Goal: Download file/media

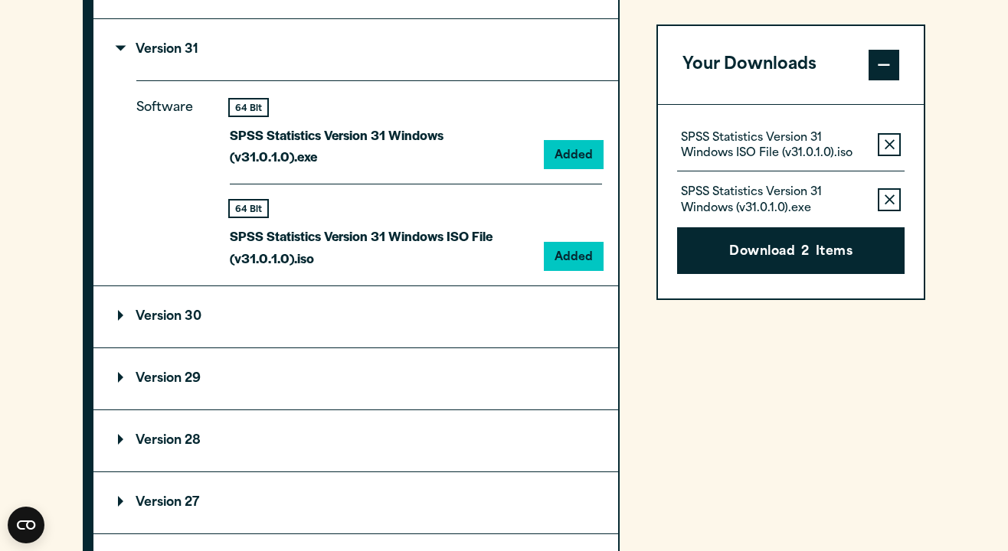
click at [228, 296] on summary "Version 30" at bounding box center [355, 316] width 524 height 61
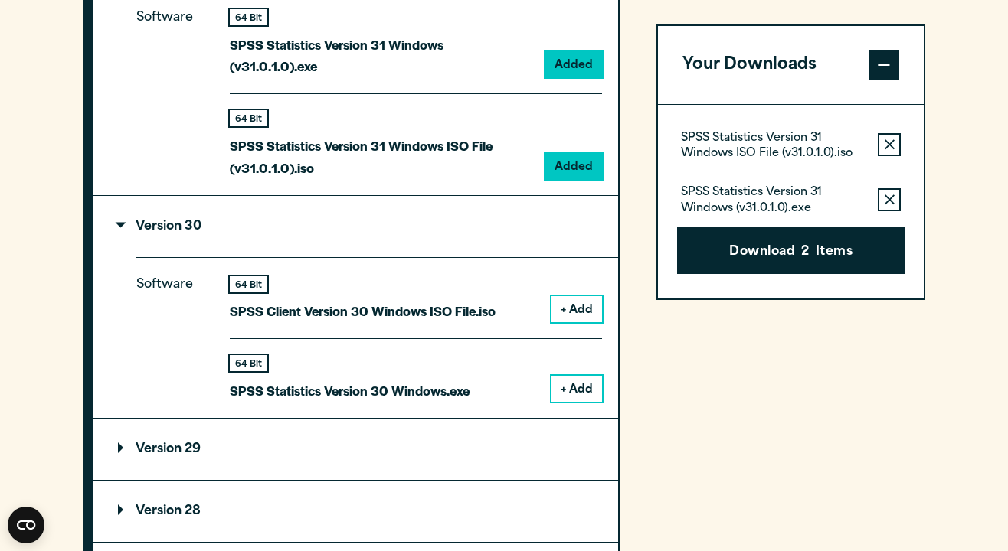
scroll to position [1492, 0]
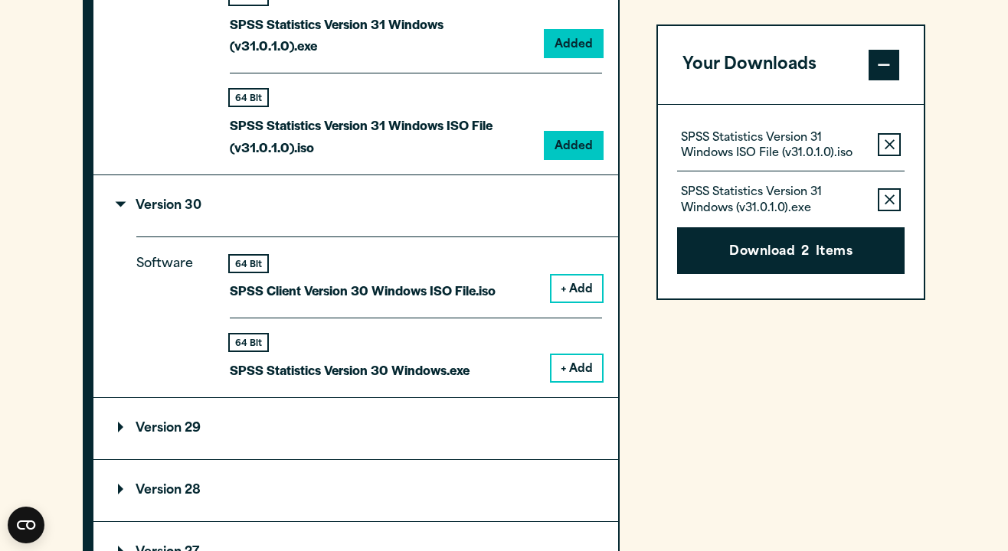
click at [220, 400] on summary "Version 29" at bounding box center [355, 428] width 524 height 61
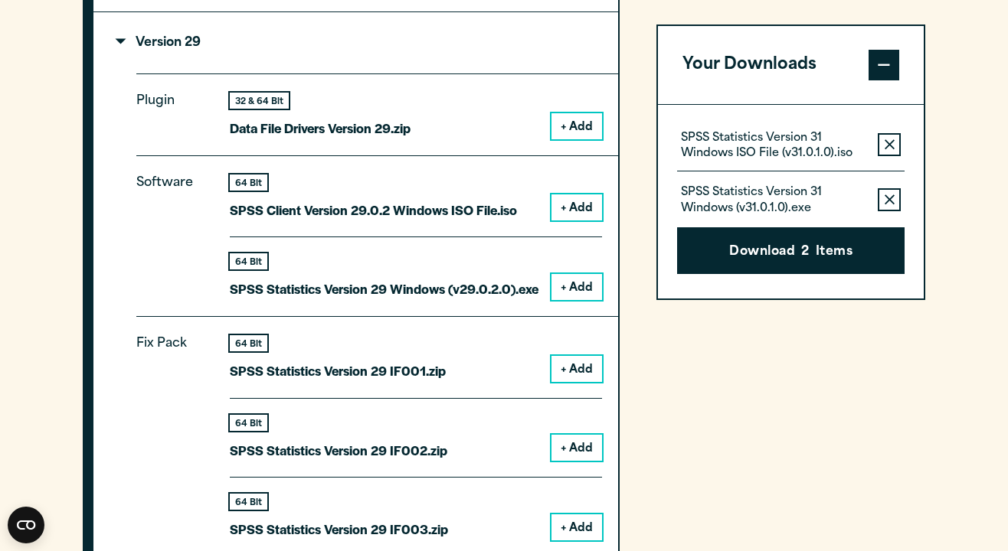
scroll to position [1880, 0]
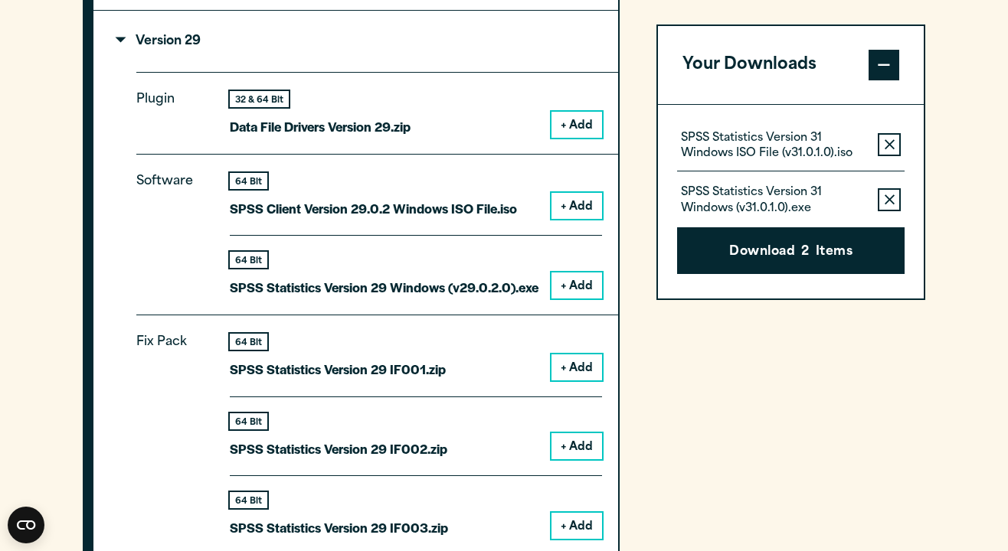
click at [453, 276] on p "SPSS Statistics Version 29 Windows (v29.0.2.0).exe" at bounding box center [384, 287] width 309 height 22
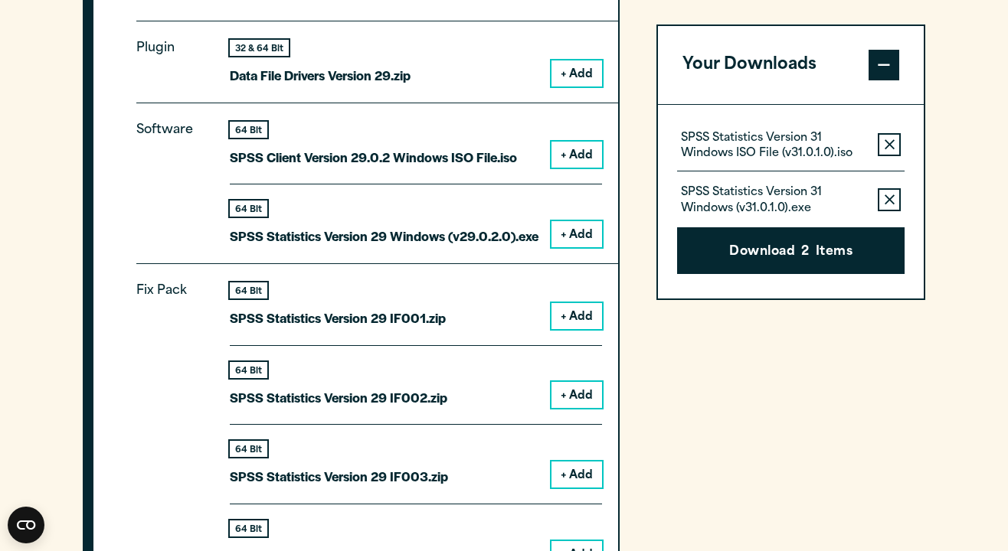
scroll to position [1934, 0]
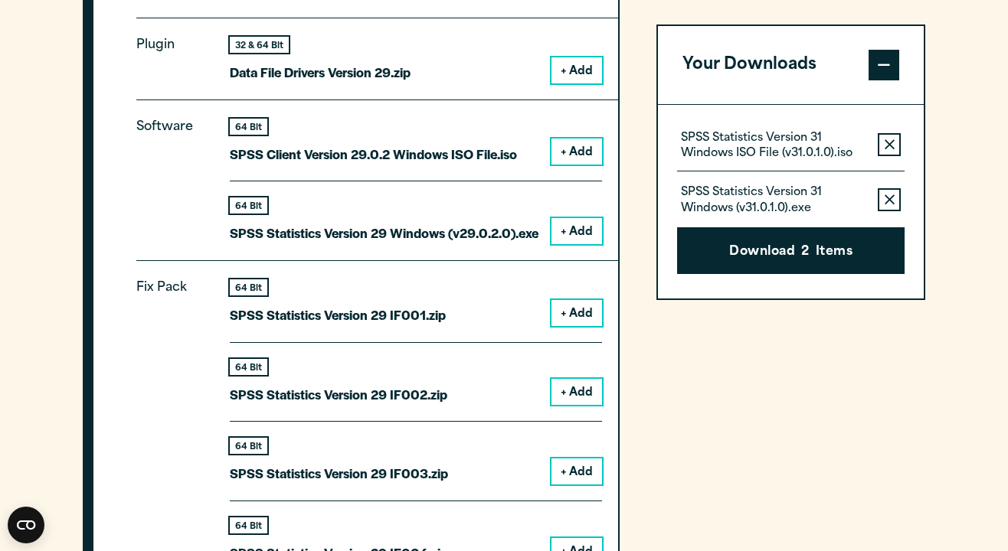
click at [895, 135] on button "Remove this item from your software download list" at bounding box center [888, 144] width 23 height 23
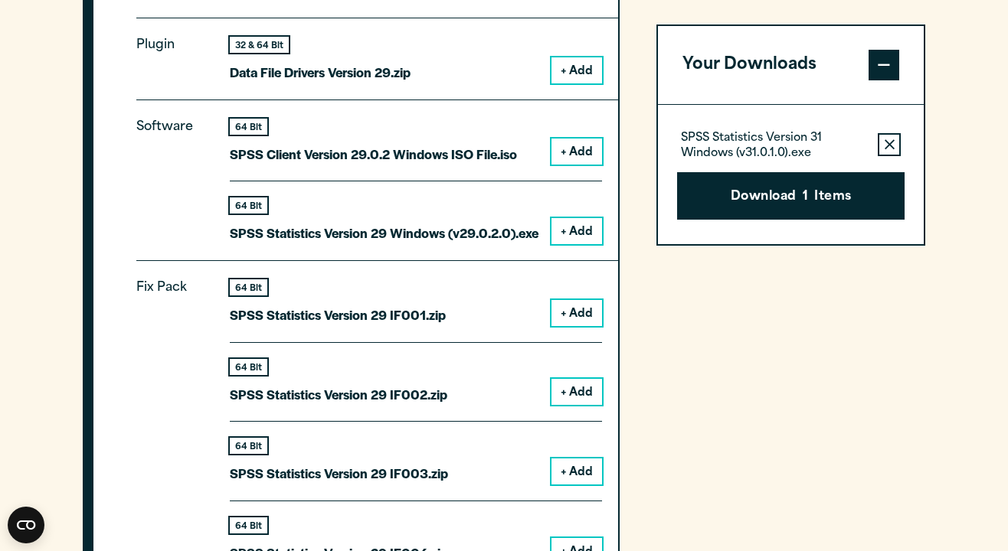
click at [895, 134] on button "Remove this item from your software download list" at bounding box center [888, 144] width 23 height 23
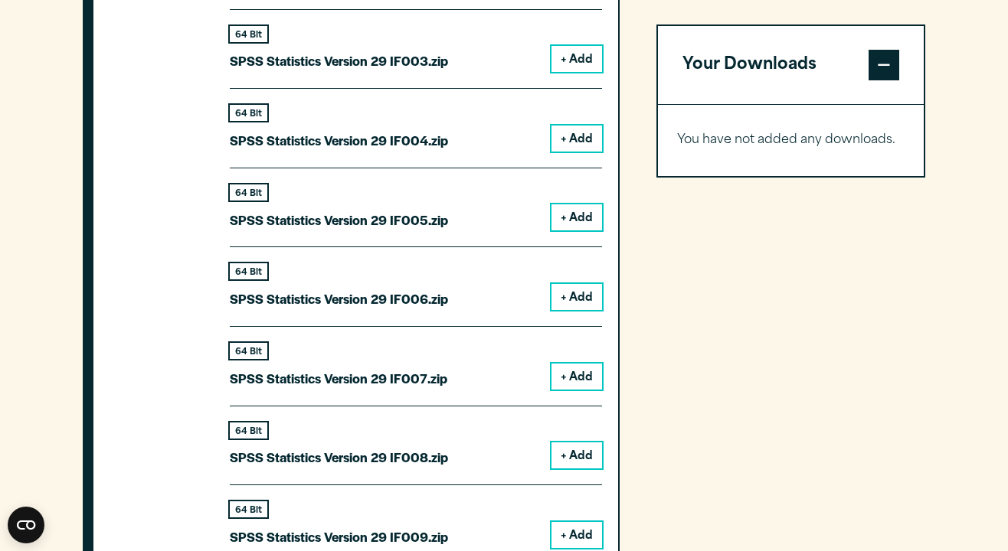
scroll to position [1752, 0]
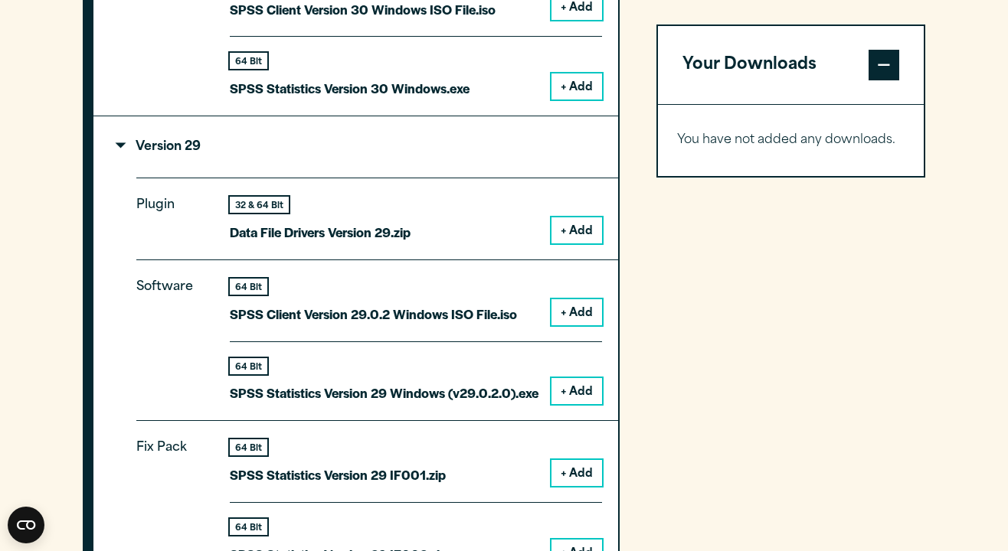
click at [582, 237] on button "+ Add" at bounding box center [576, 230] width 51 height 26
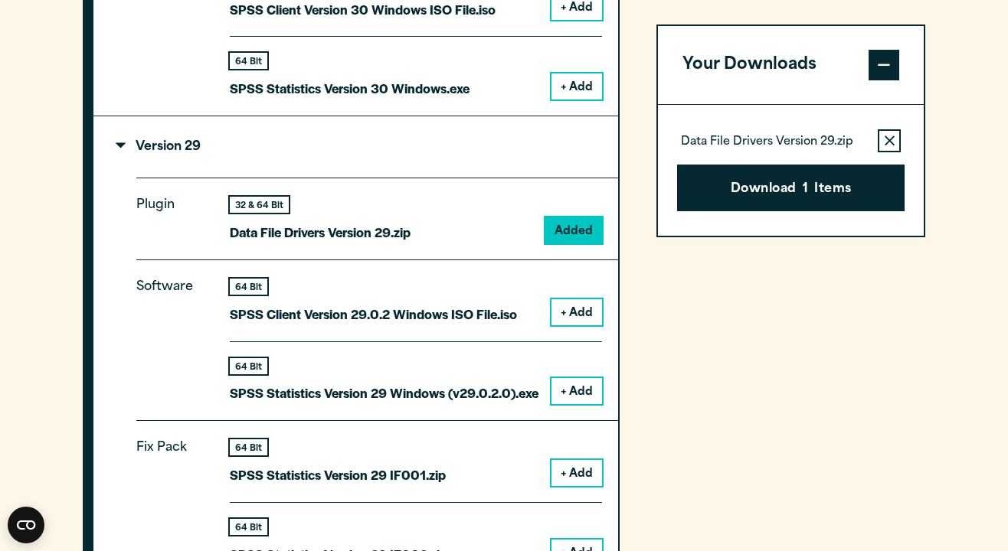
click at [580, 306] on button "+ Add" at bounding box center [576, 312] width 51 height 26
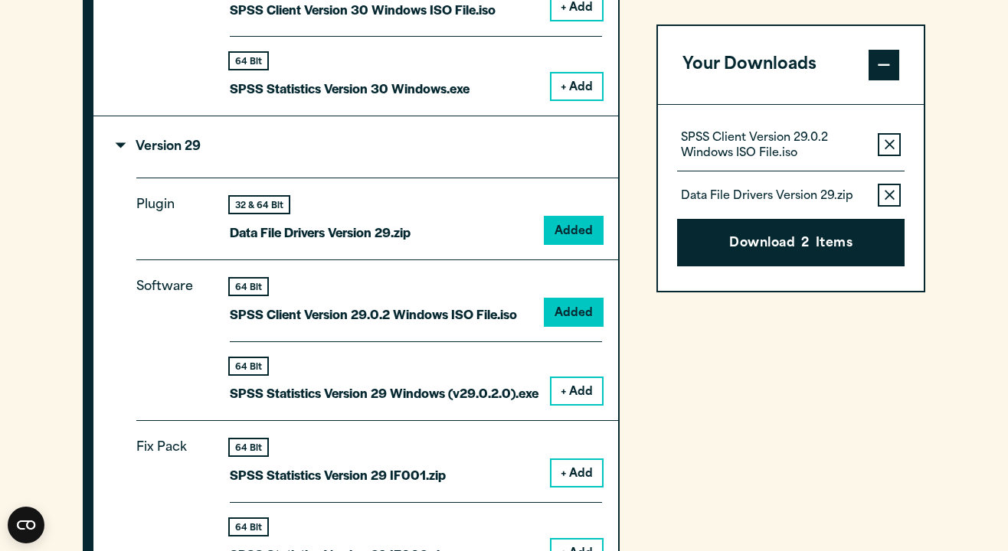
click at [889, 187] on button "Remove this item from your software download list" at bounding box center [888, 196] width 23 height 23
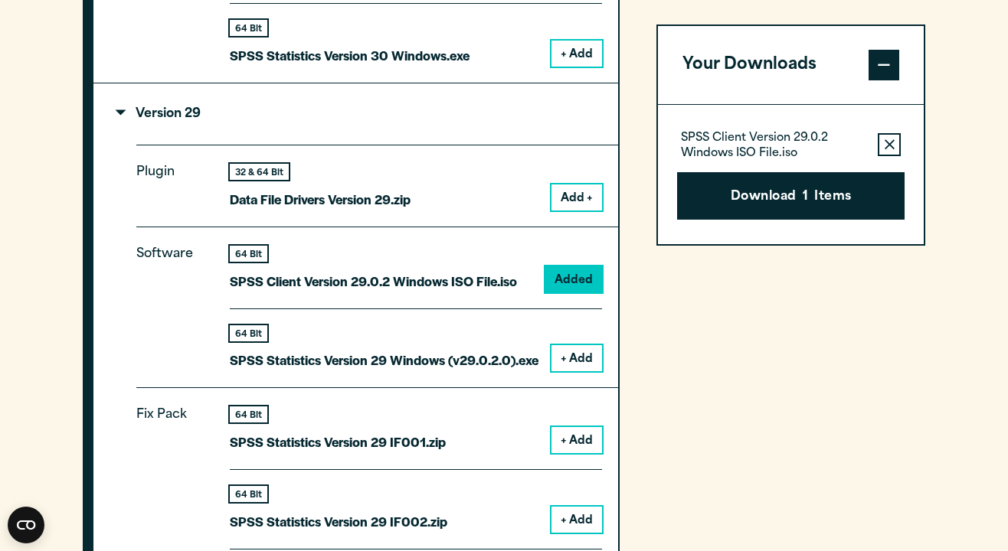
scroll to position [1786, 0]
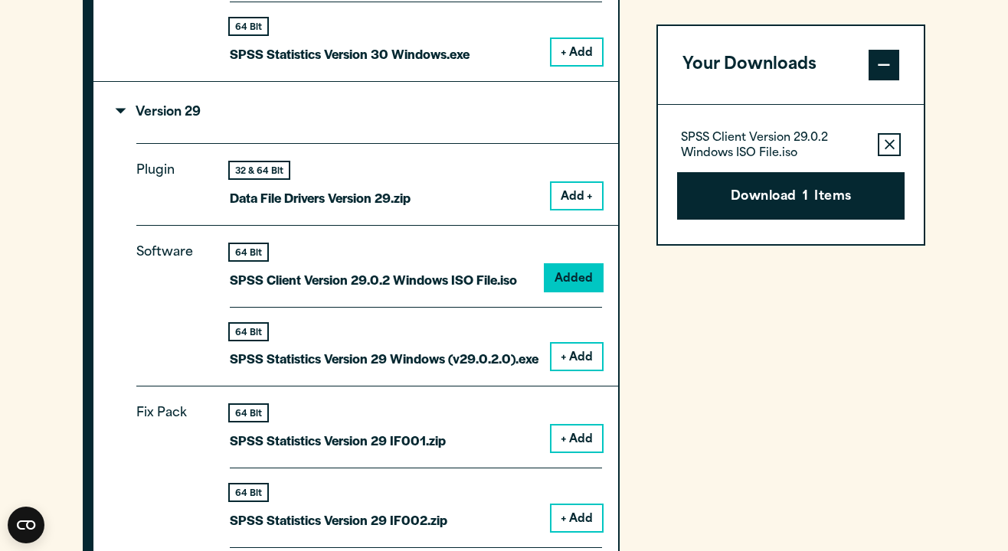
click at [571, 350] on button "+ Add" at bounding box center [576, 357] width 51 height 26
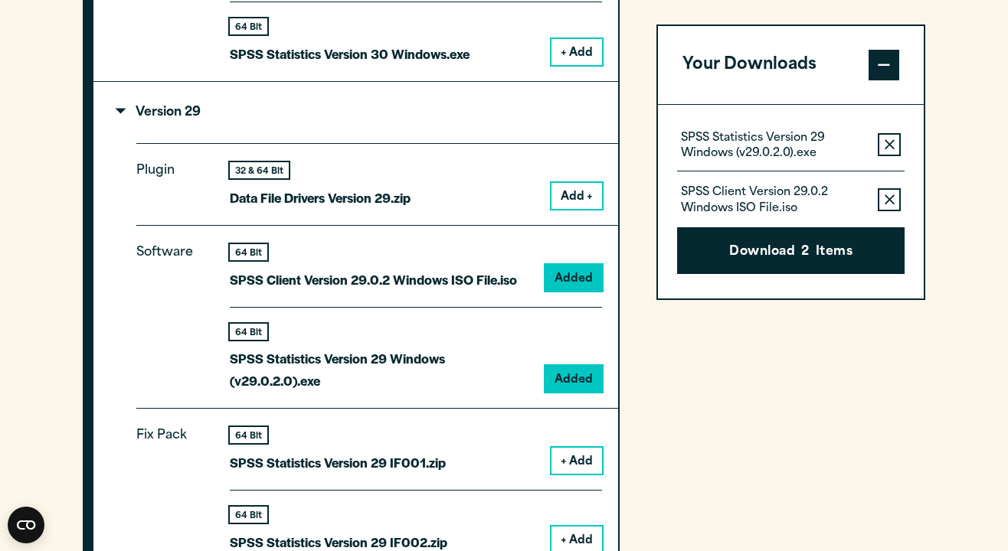
click at [887, 152] on button "Remove this item from your software download list" at bounding box center [888, 144] width 23 height 23
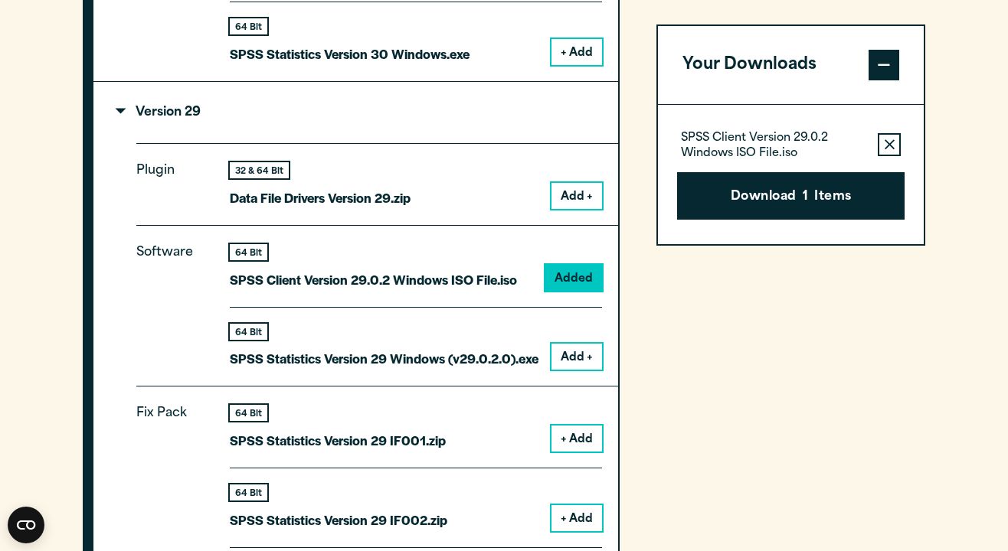
click at [887, 152] on button "Remove this item from your software download list" at bounding box center [888, 144] width 23 height 23
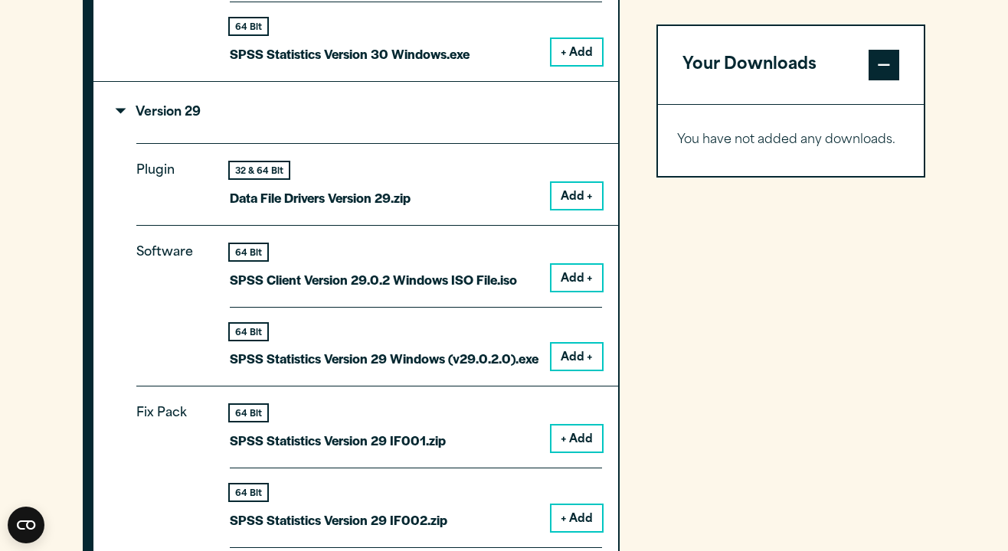
click at [577, 197] on button "Add +" at bounding box center [576, 196] width 51 height 26
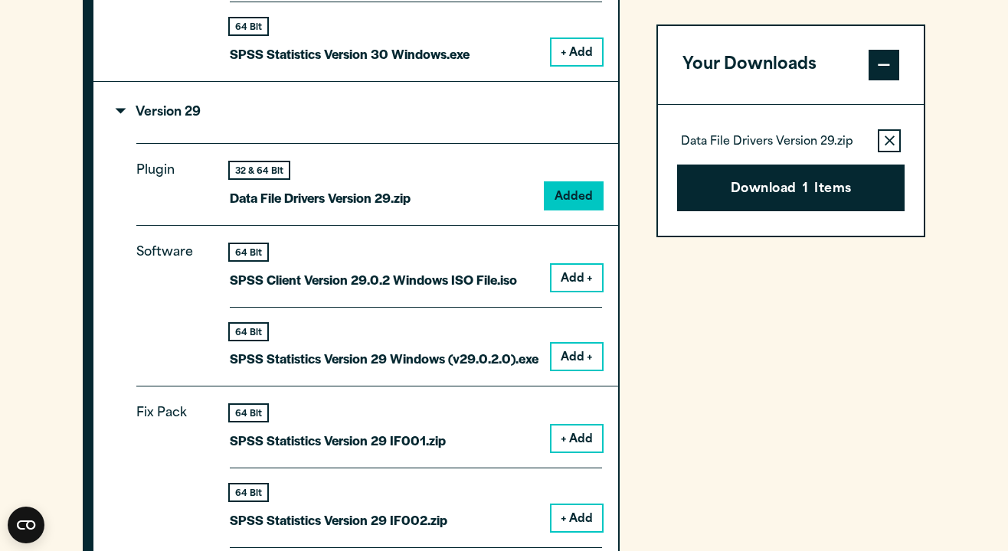
click at [573, 273] on button "Add +" at bounding box center [576, 278] width 51 height 26
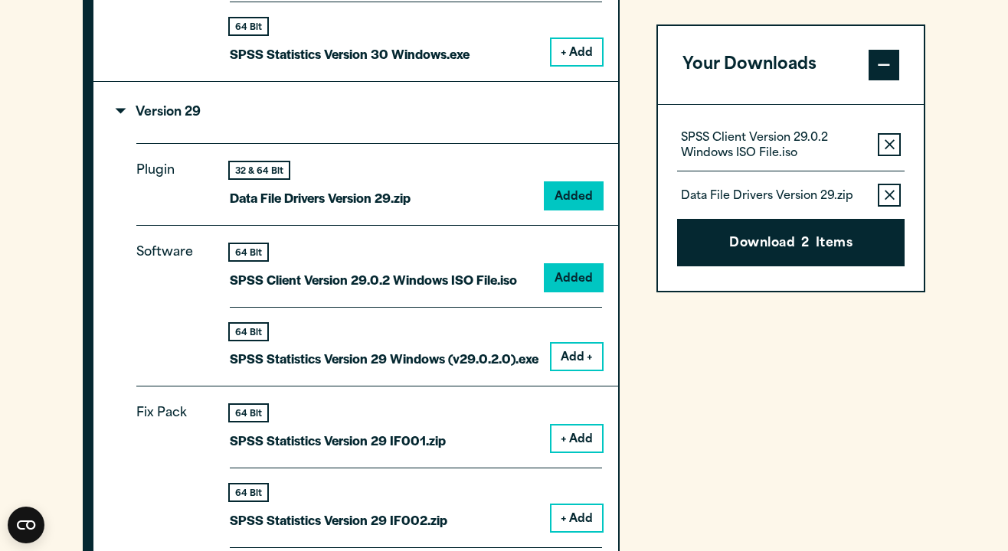
click at [580, 350] on button "Add +" at bounding box center [576, 357] width 51 height 26
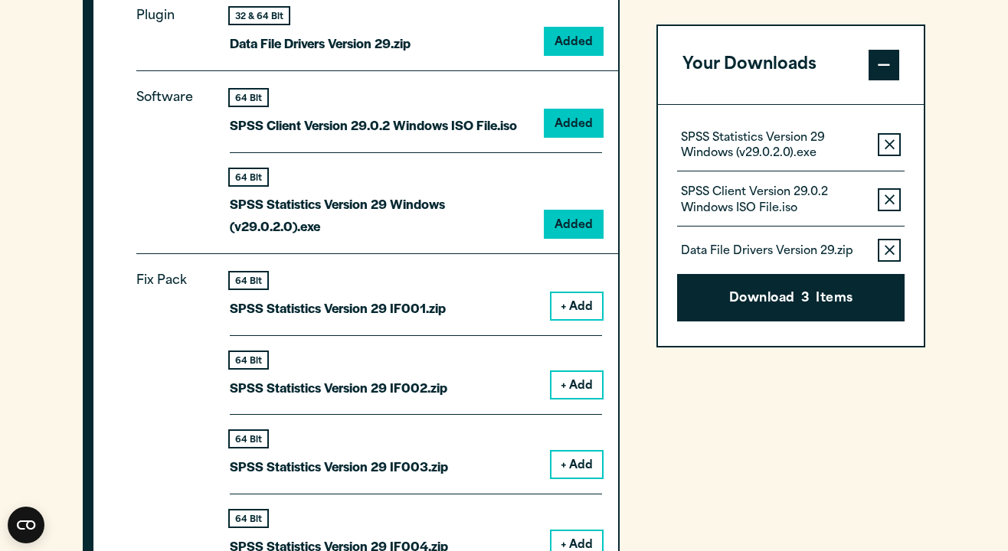
scroll to position [1999, 0]
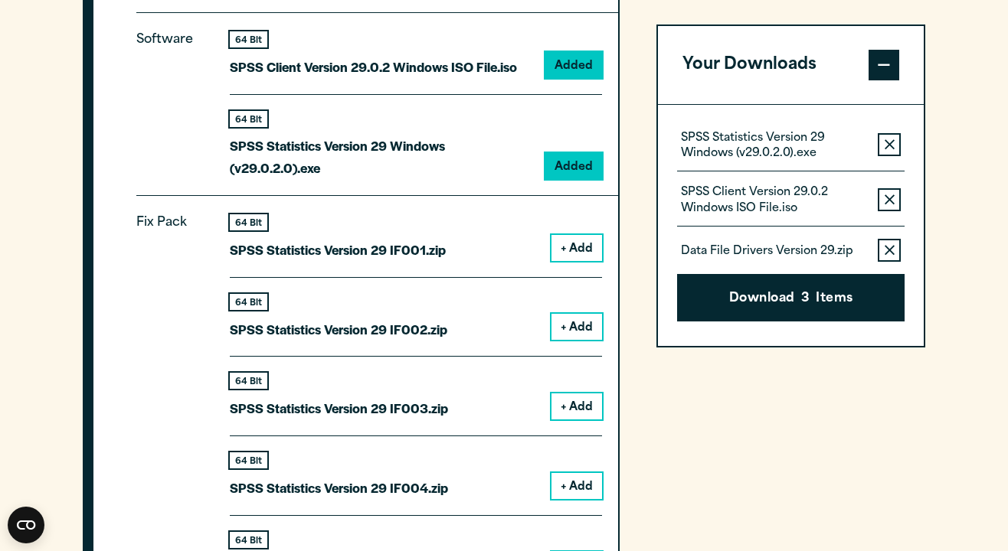
click at [581, 240] on button "+ Add" at bounding box center [576, 248] width 51 height 26
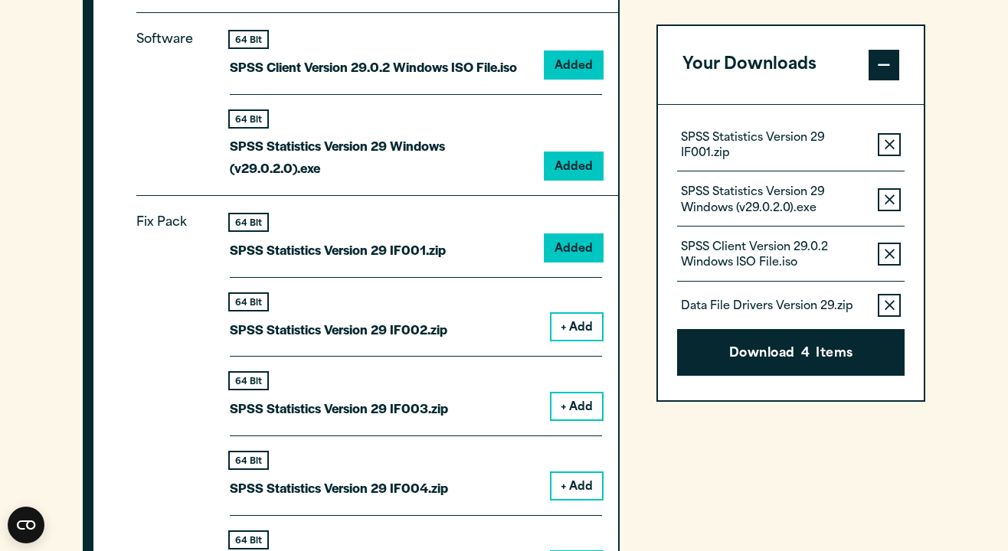
click at [577, 331] on button "+ Add" at bounding box center [576, 327] width 51 height 26
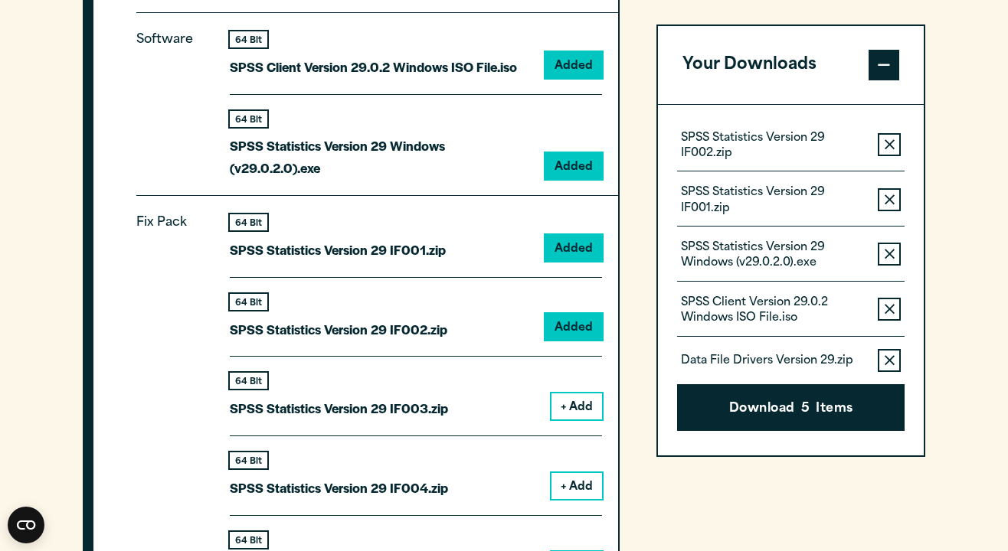
click at [576, 404] on button "+ Add" at bounding box center [576, 407] width 51 height 26
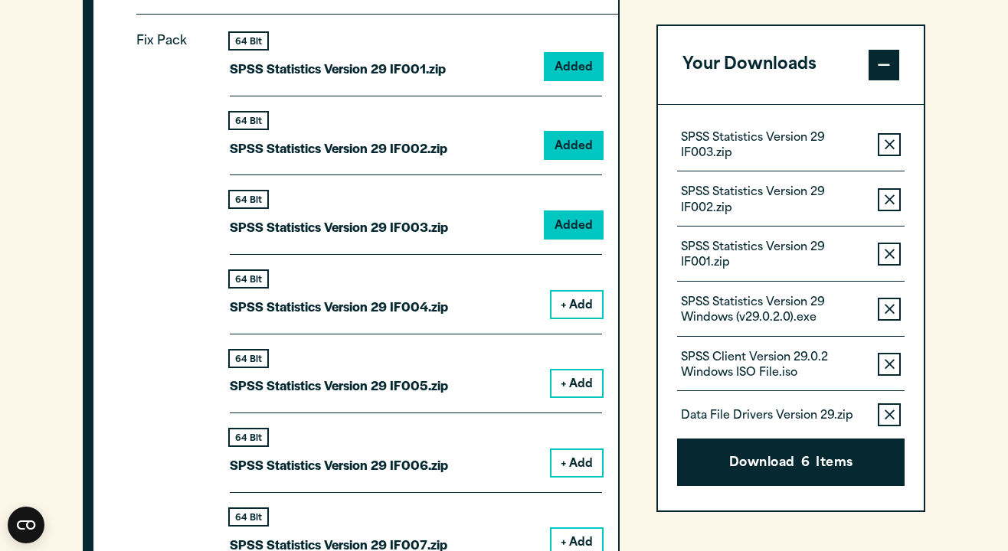
scroll to position [2180, 0]
click at [585, 302] on button "+ Add" at bounding box center [576, 305] width 51 height 26
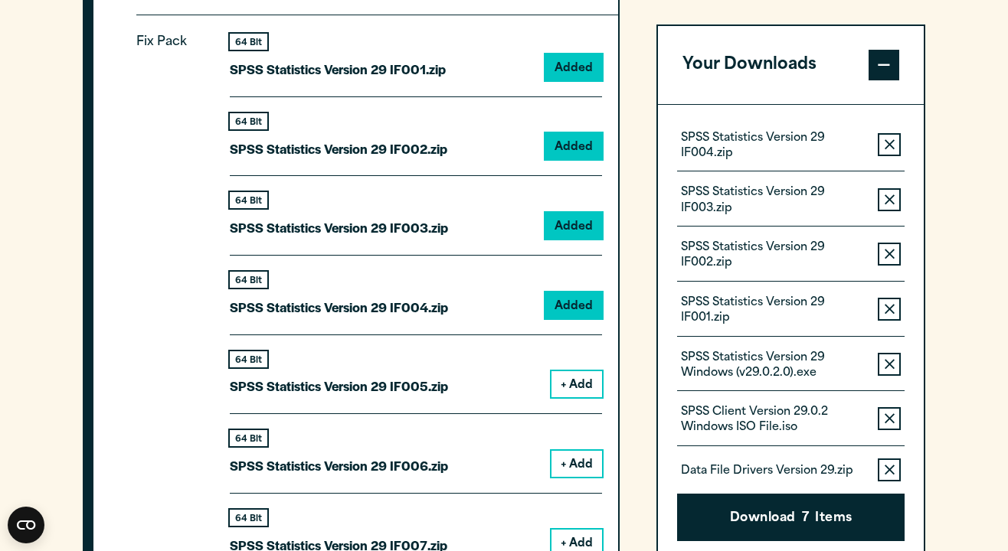
click at [581, 397] on button "+ Add" at bounding box center [576, 384] width 51 height 26
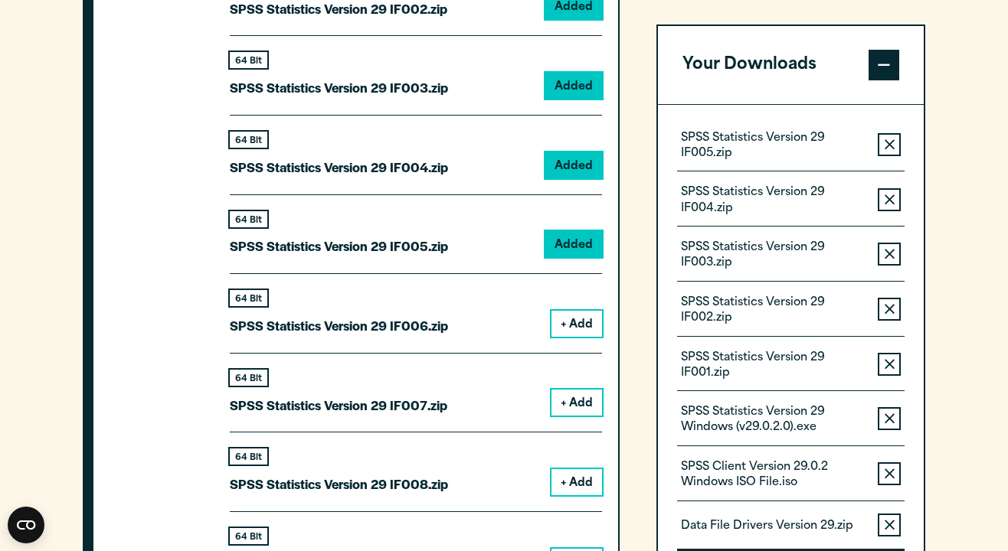
scroll to position [2357, 0]
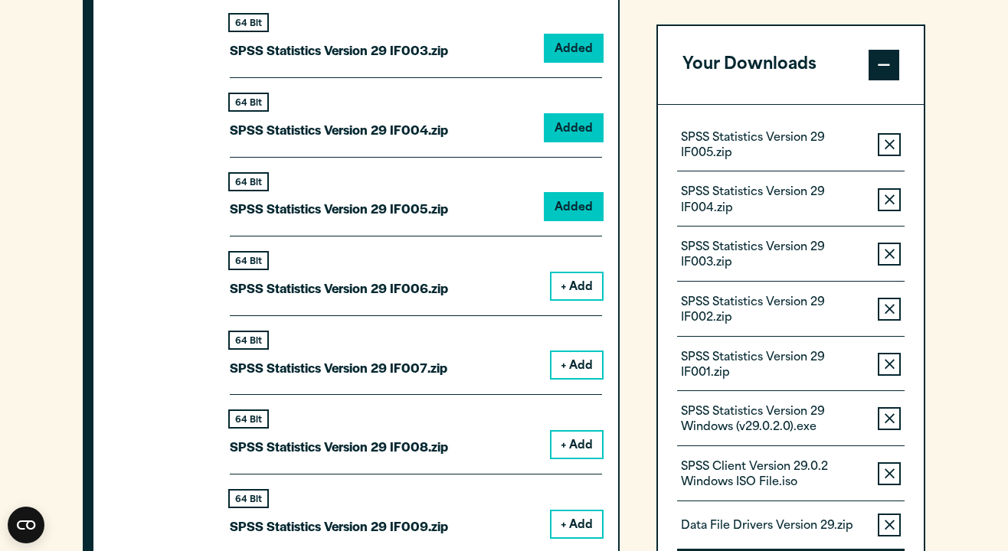
click at [581, 299] on button "+ Add" at bounding box center [576, 286] width 51 height 26
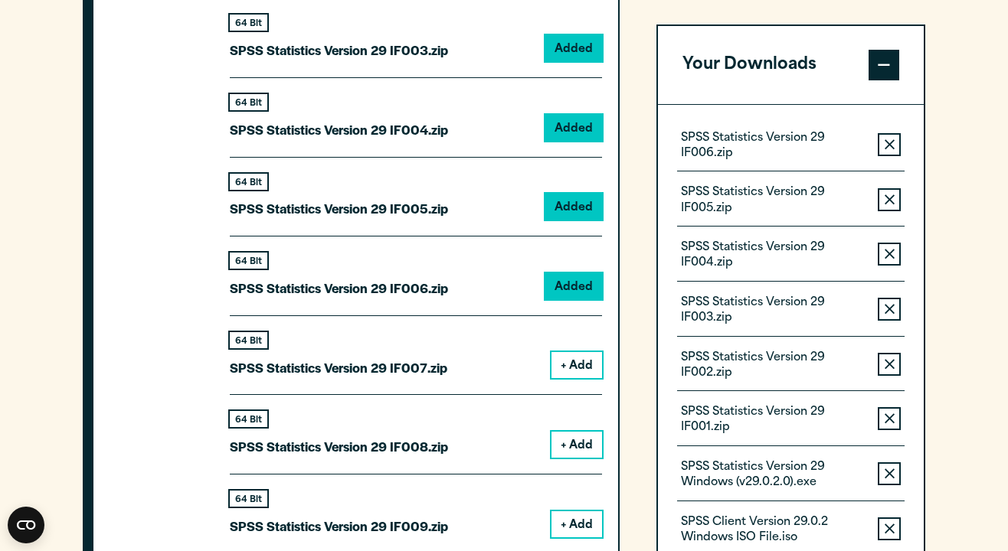
click at [578, 370] on button "+ Add" at bounding box center [576, 365] width 51 height 26
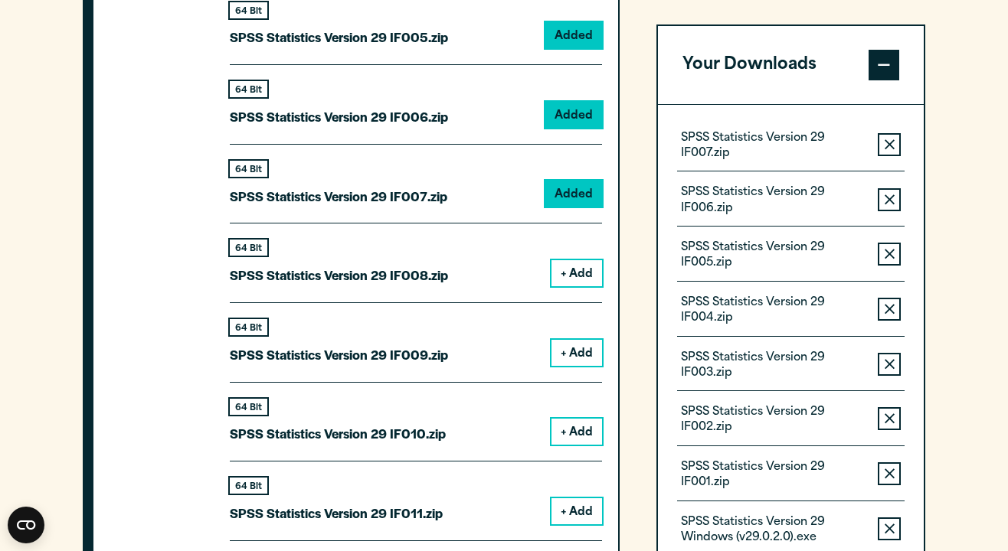
scroll to position [2543, 0]
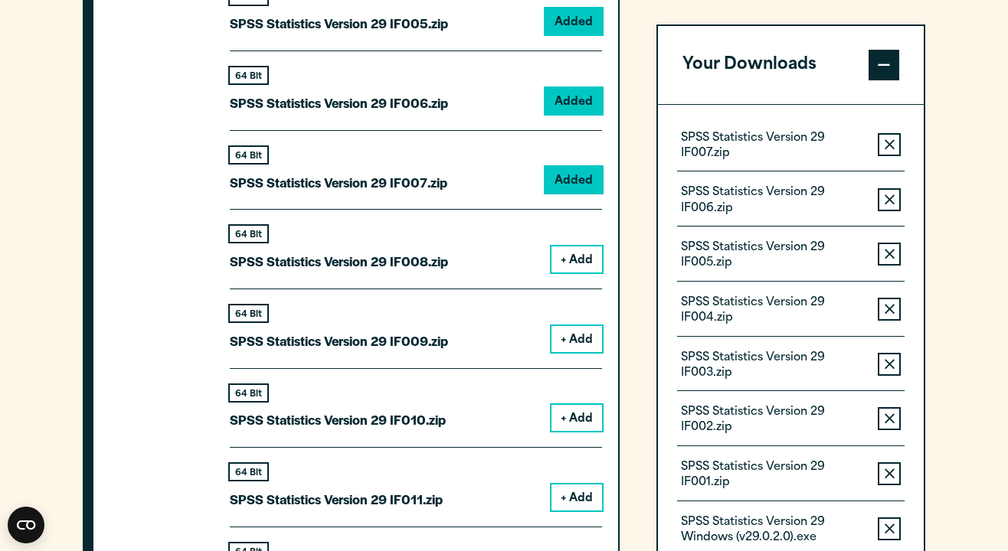
click at [583, 281] on div "64 Bit SPSS Statistics Version 29 IF008.zip + Add" at bounding box center [416, 249] width 372 height 80
click at [580, 272] on button "+ Add" at bounding box center [576, 260] width 51 height 26
click at [588, 340] on button "+ Add" at bounding box center [576, 339] width 51 height 26
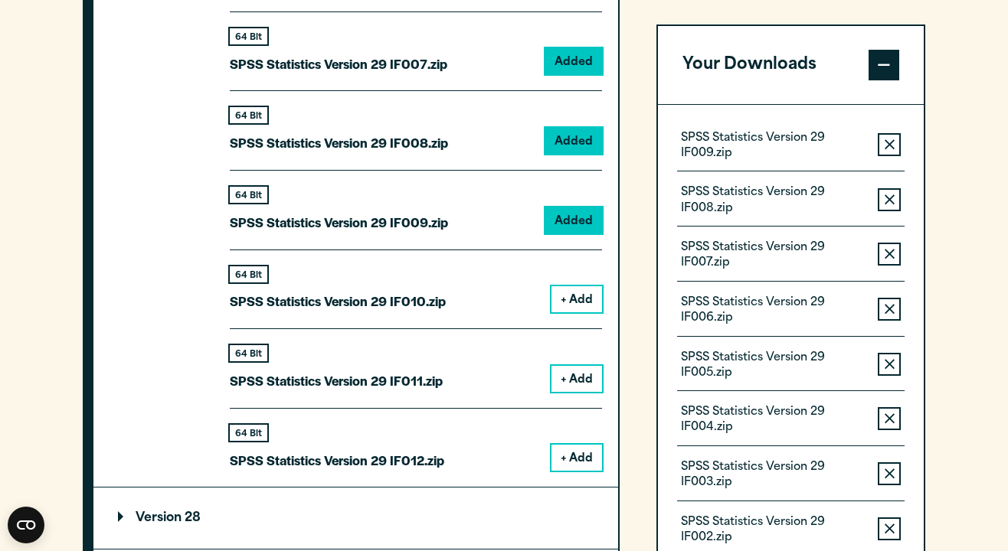
scroll to position [2688, 0]
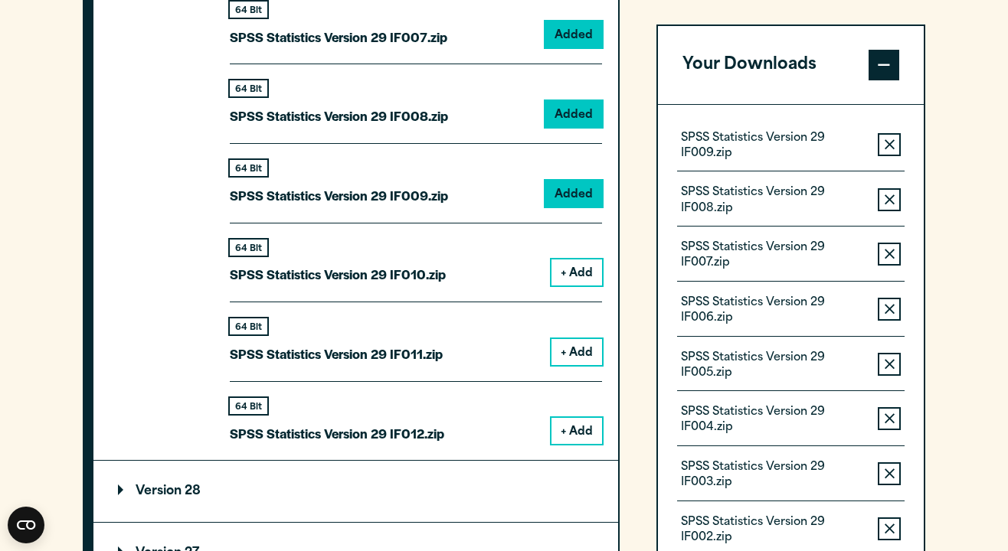
click at [577, 280] on button "+ Add" at bounding box center [576, 273] width 51 height 26
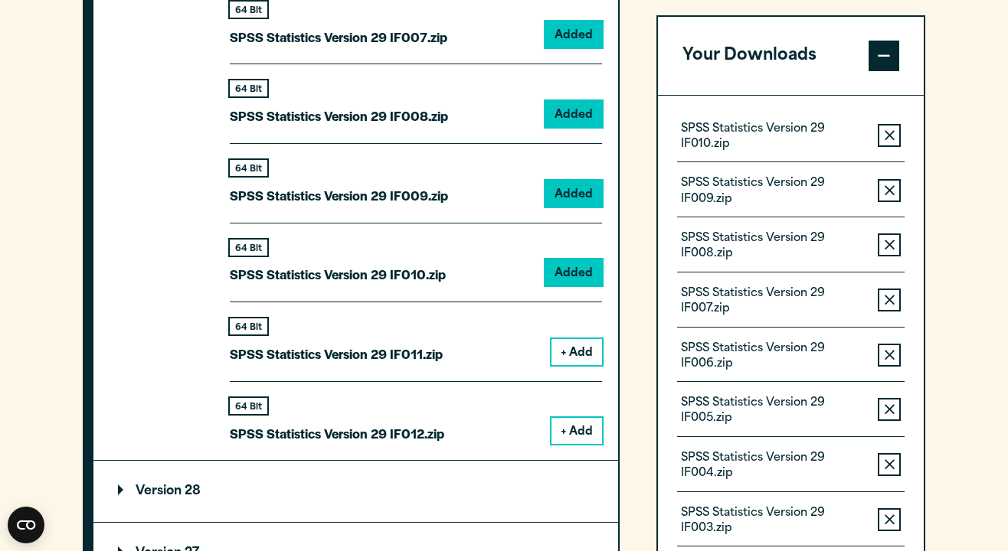
click at [575, 364] on button "+ Add" at bounding box center [576, 352] width 51 height 26
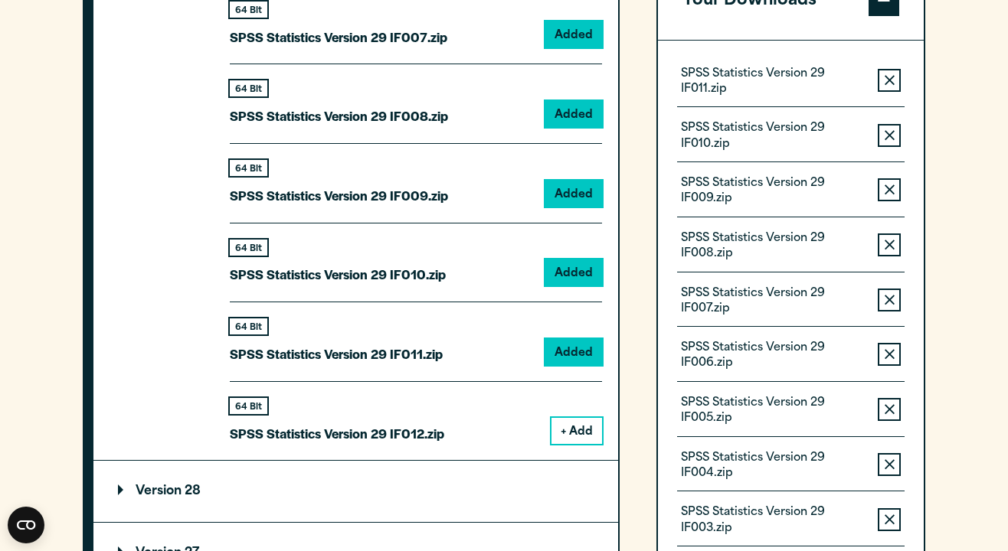
click at [586, 432] on button "+ Add" at bounding box center [576, 431] width 51 height 26
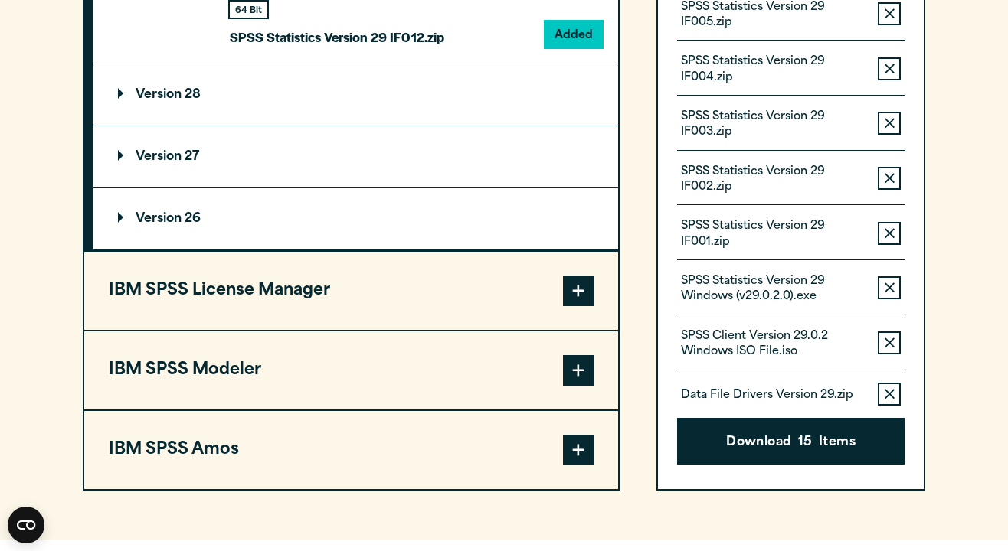
scroll to position [3076, 0]
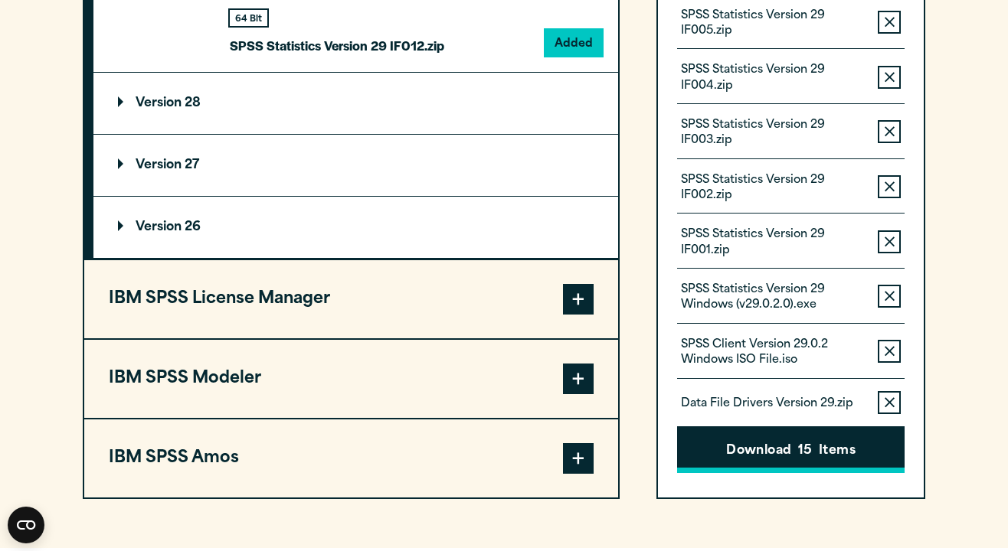
click at [795, 439] on button "Download 15 Items" at bounding box center [790, 449] width 227 height 47
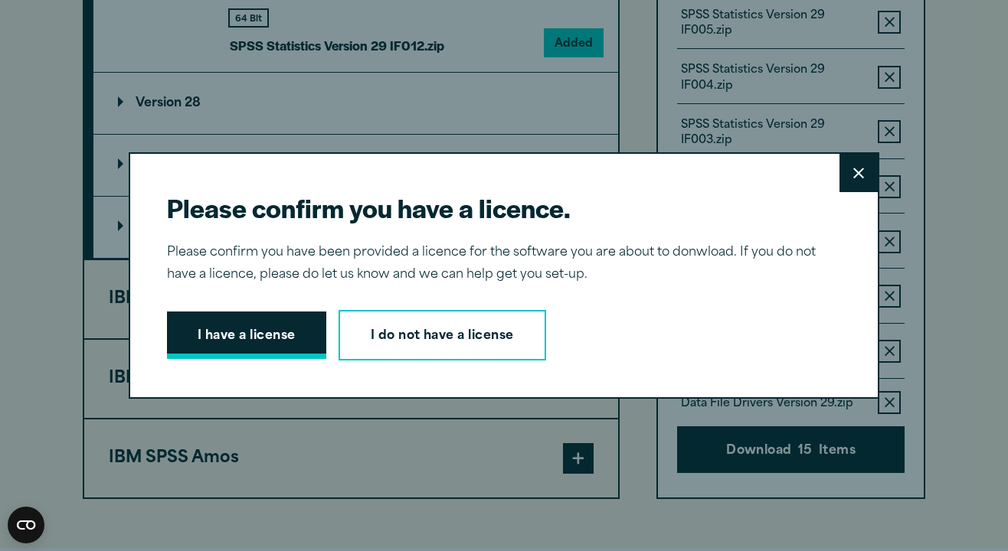
click at [274, 343] on button "I have a license" at bounding box center [246, 335] width 159 height 47
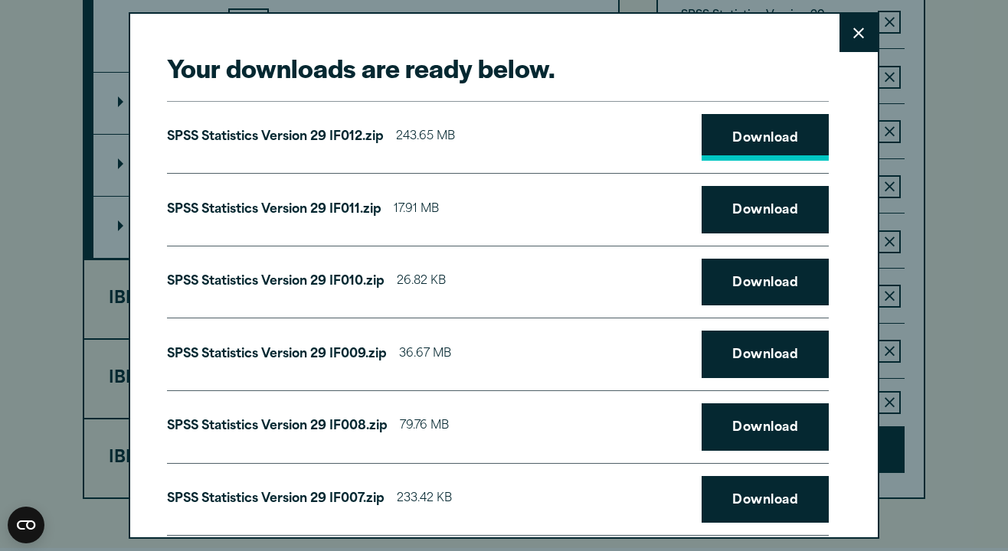
click at [780, 129] on link "Download" at bounding box center [764, 137] width 127 height 47
click at [773, 188] on link "Download" at bounding box center [764, 209] width 127 height 47
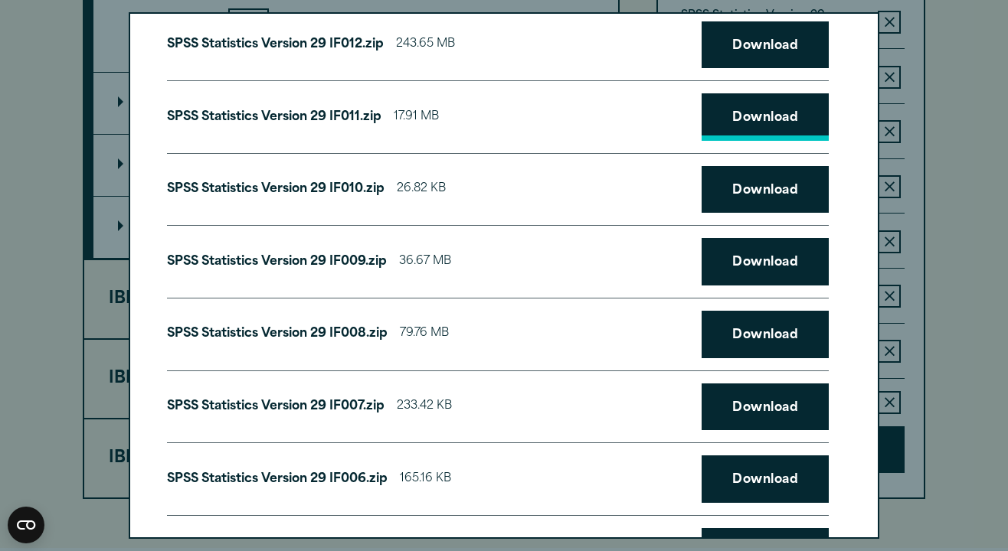
scroll to position [97, 0]
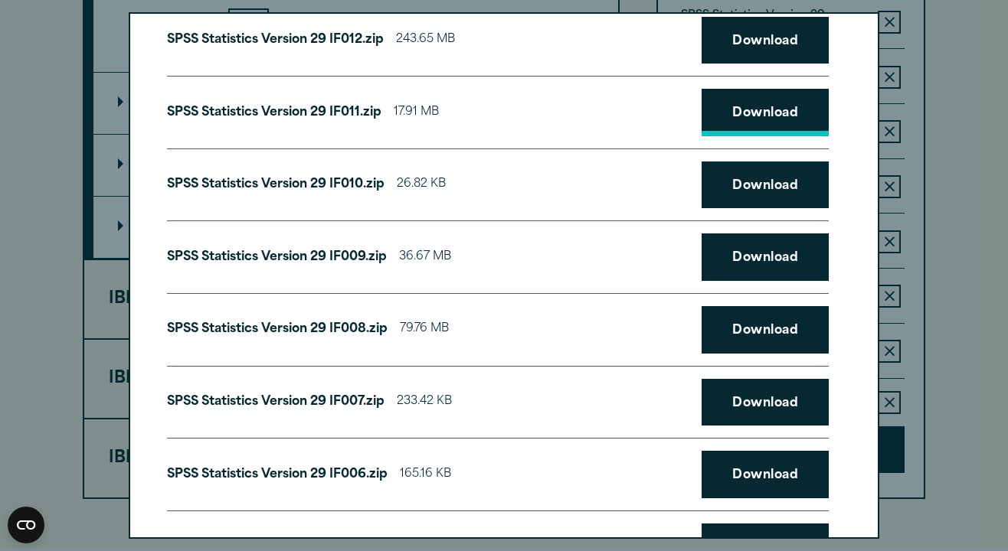
click at [773, 188] on link "Download" at bounding box center [764, 185] width 127 height 47
click at [769, 266] on link "Download" at bounding box center [764, 257] width 127 height 47
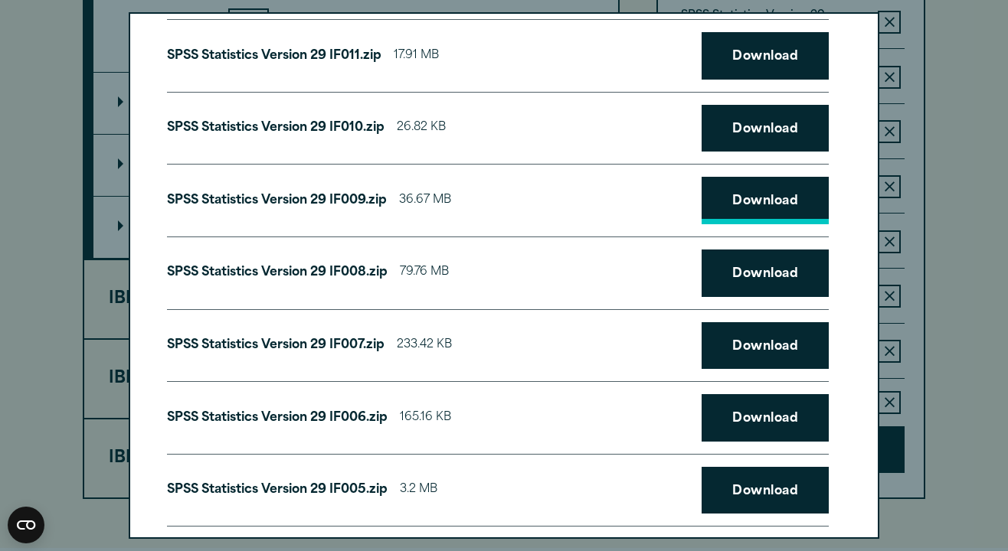
scroll to position [158, 0]
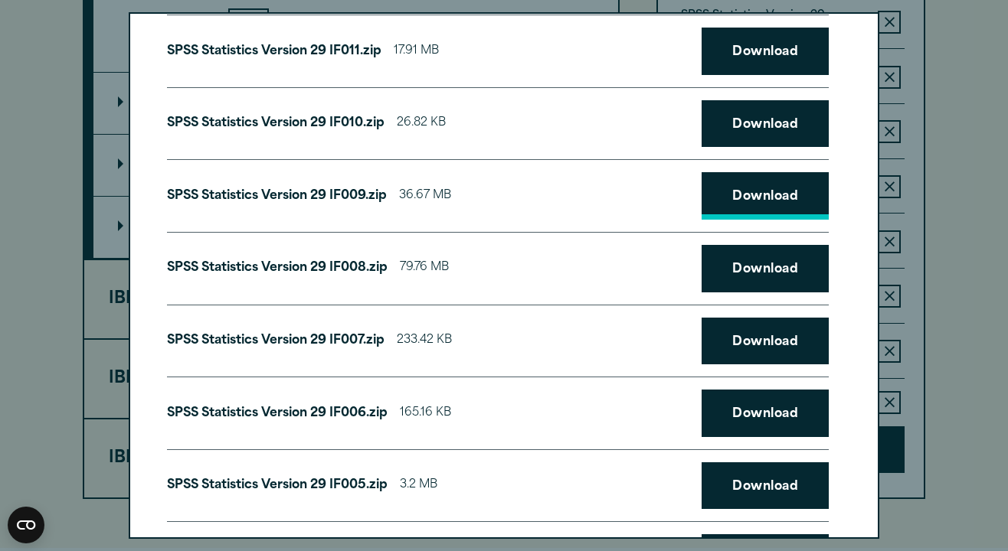
click at [769, 266] on link "Download" at bounding box center [764, 268] width 127 height 47
click at [759, 348] on link "Download" at bounding box center [764, 341] width 127 height 47
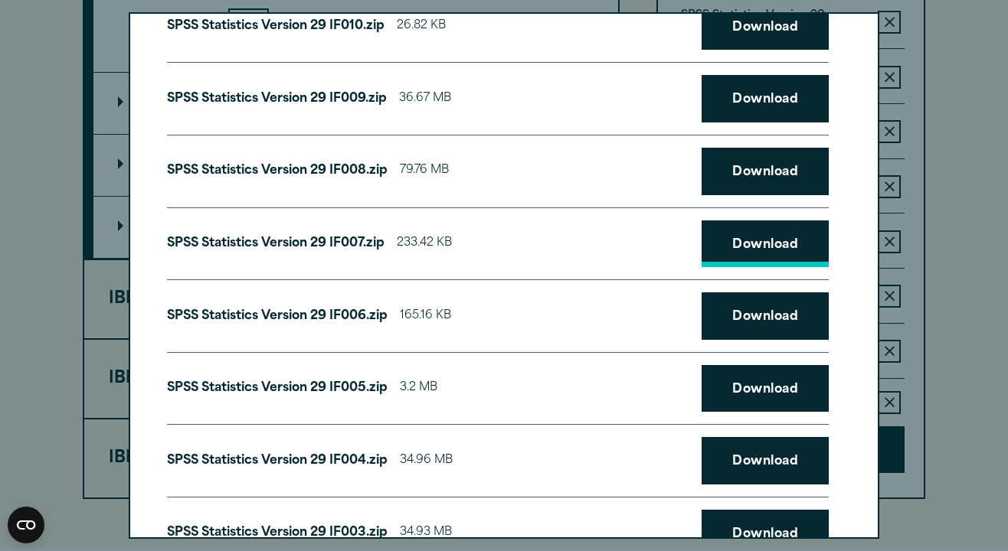
scroll to position [261, 0]
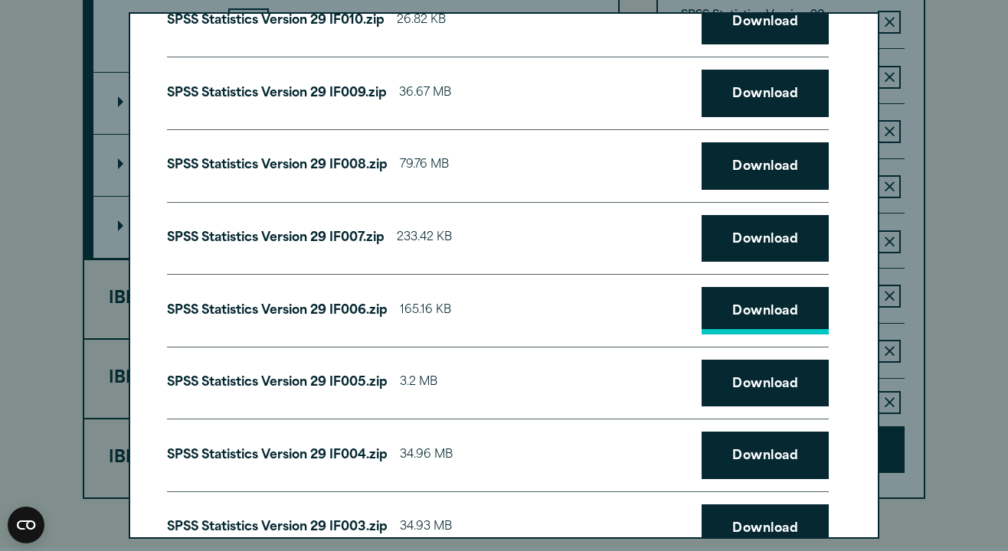
click at [770, 312] on link "Download" at bounding box center [764, 310] width 127 height 47
click at [765, 381] on link "Download" at bounding box center [764, 383] width 127 height 47
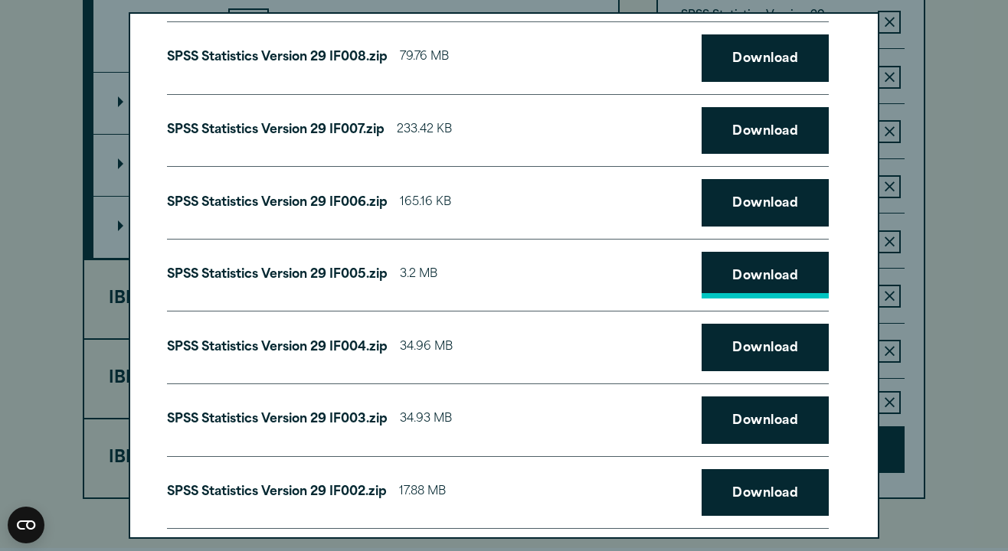
scroll to position [374, 0]
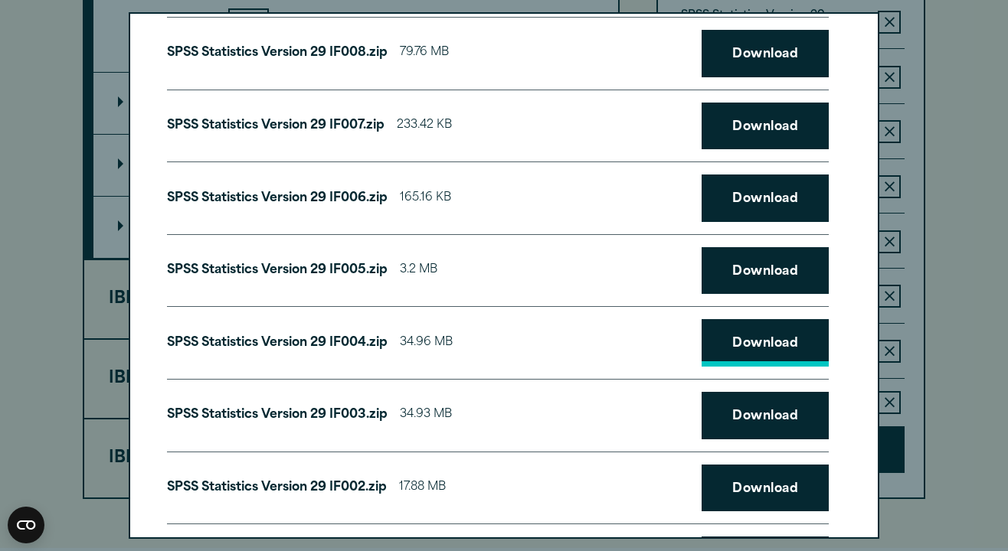
click at [778, 334] on link "Download" at bounding box center [764, 342] width 127 height 47
click at [768, 417] on link "Download" at bounding box center [764, 415] width 127 height 47
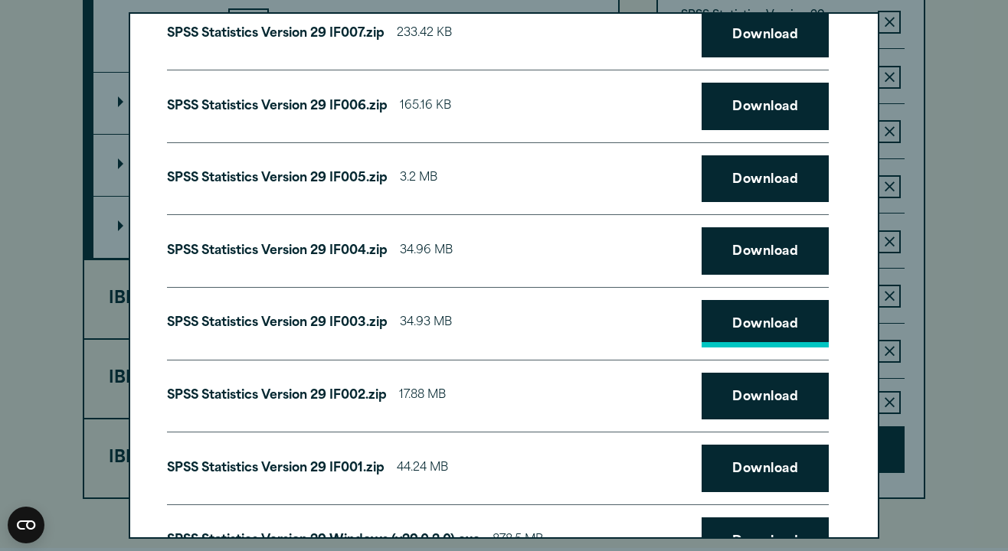
scroll to position [471, 0]
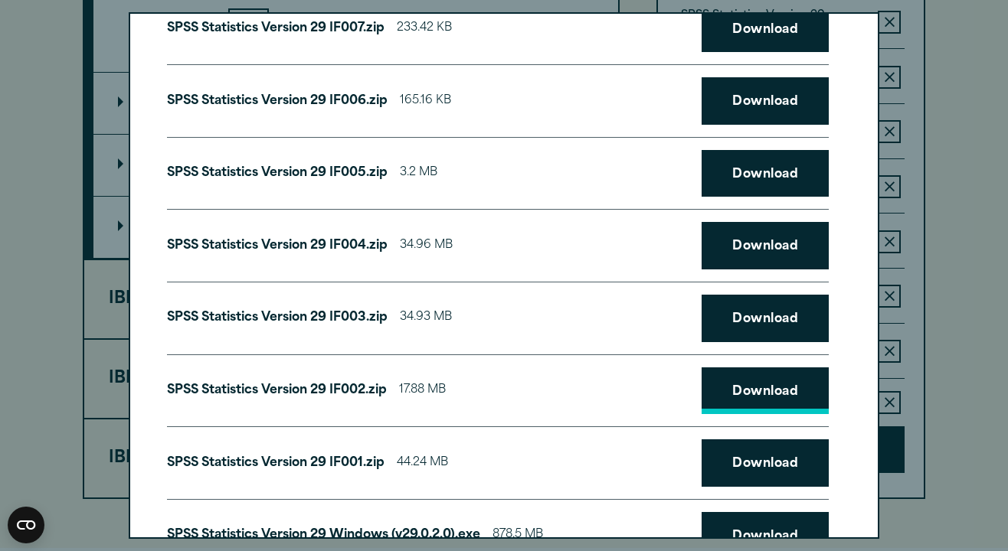
click at [778, 377] on link "Download" at bounding box center [764, 391] width 127 height 47
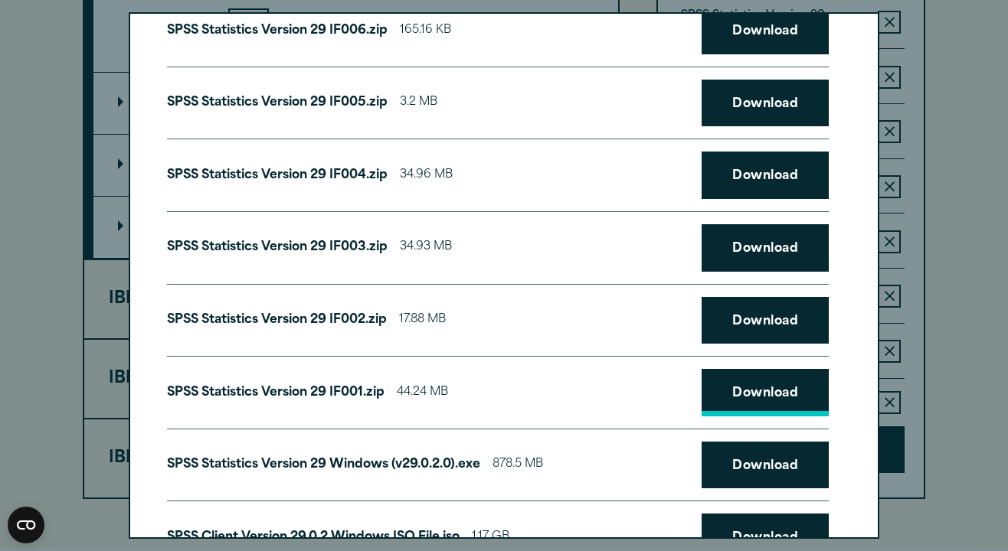
click at [769, 400] on link "Download" at bounding box center [764, 392] width 127 height 47
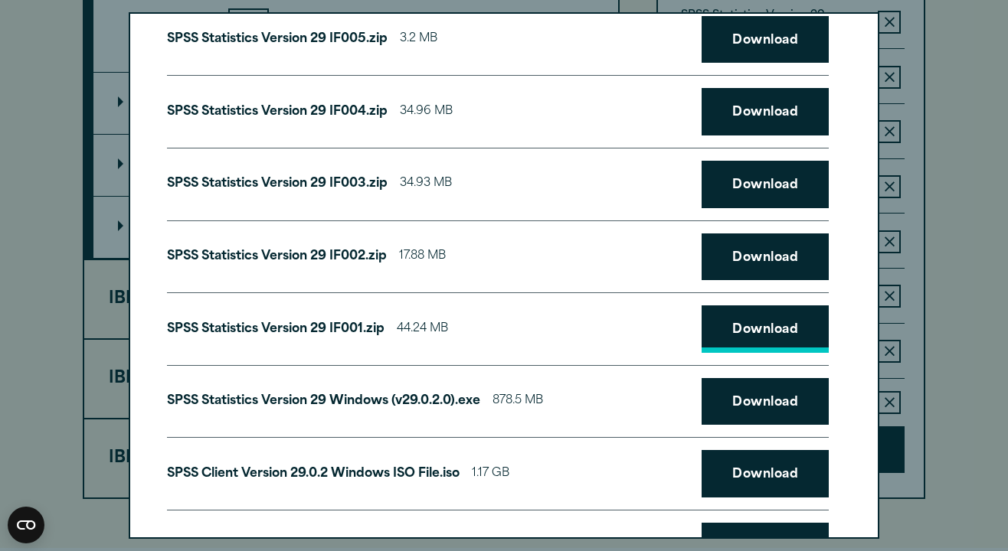
click at [769, 400] on link "Download" at bounding box center [764, 401] width 127 height 47
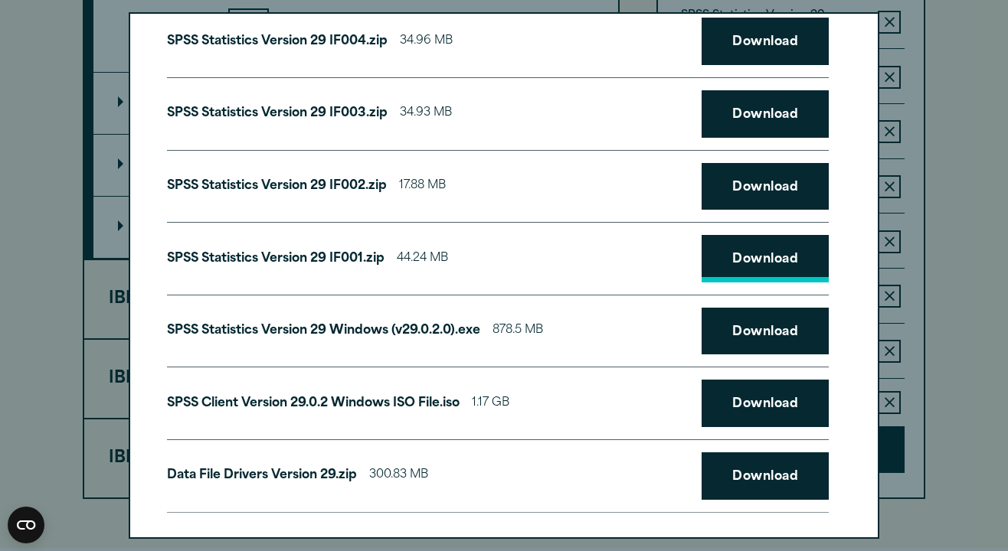
scroll to position [676, 0]
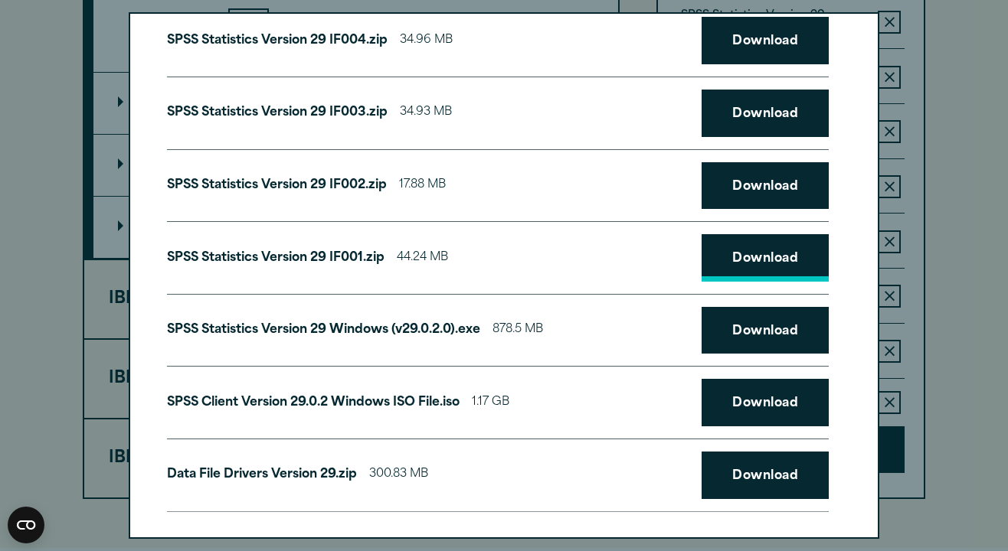
click at [769, 400] on link "Download" at bounding box center [764, 402] width 127 height 47
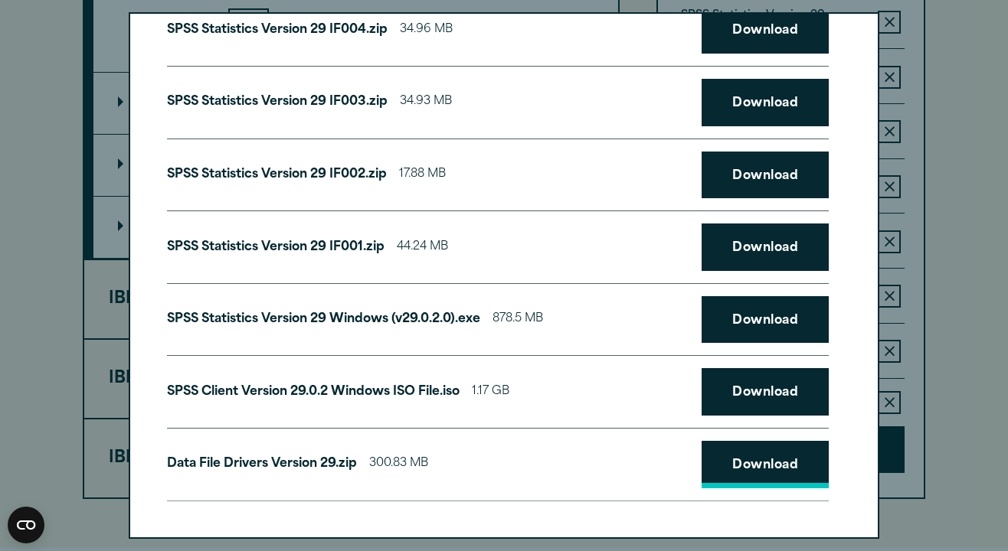
click at [763, 462] on link "Download" at bounding box center [764, 464] width 127 height 47
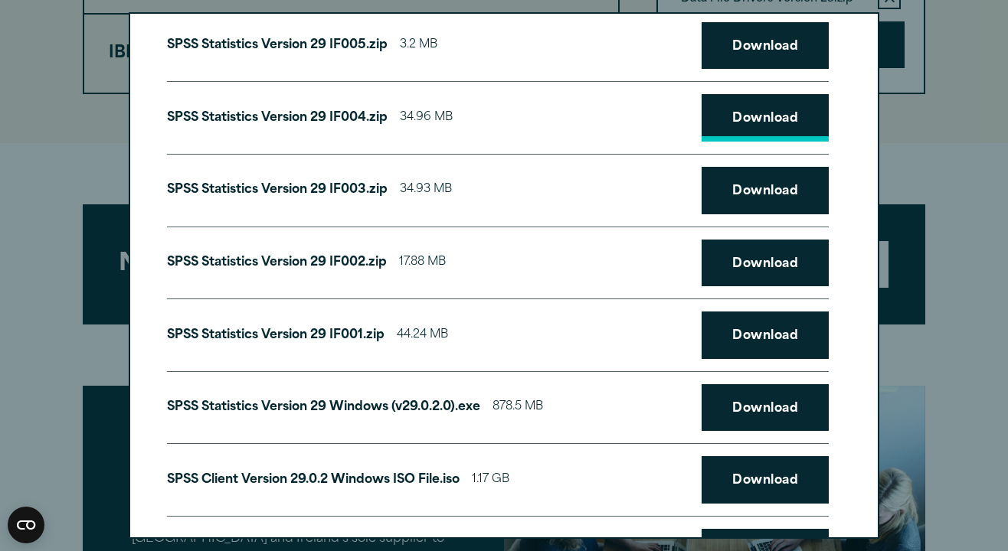
scroll to position [172, 0]
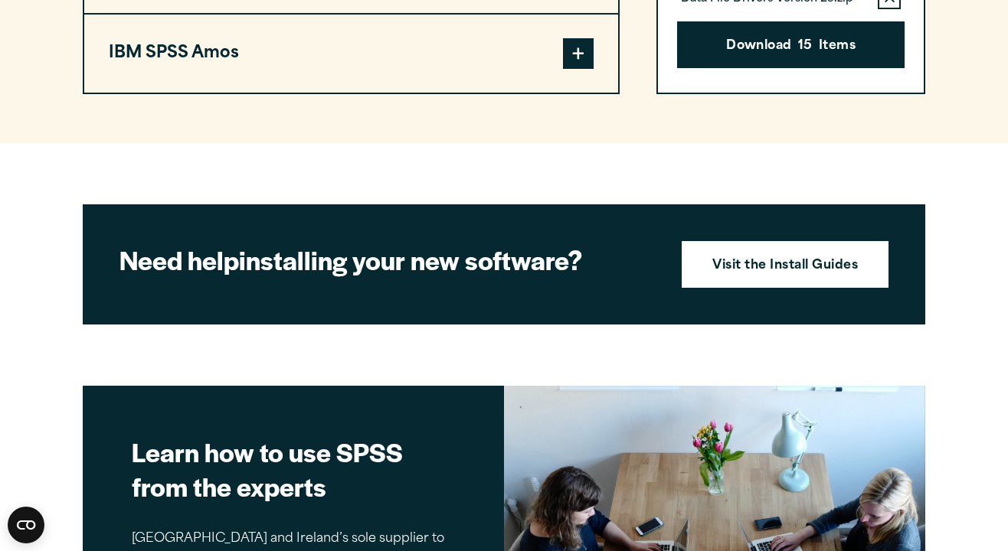
click at [932, 67] on div "Your downloads are ready below. Close SPSS Statistics Version 29 IF012.zip 243.…" at bounding box center [504, 275] width 1008 height 551
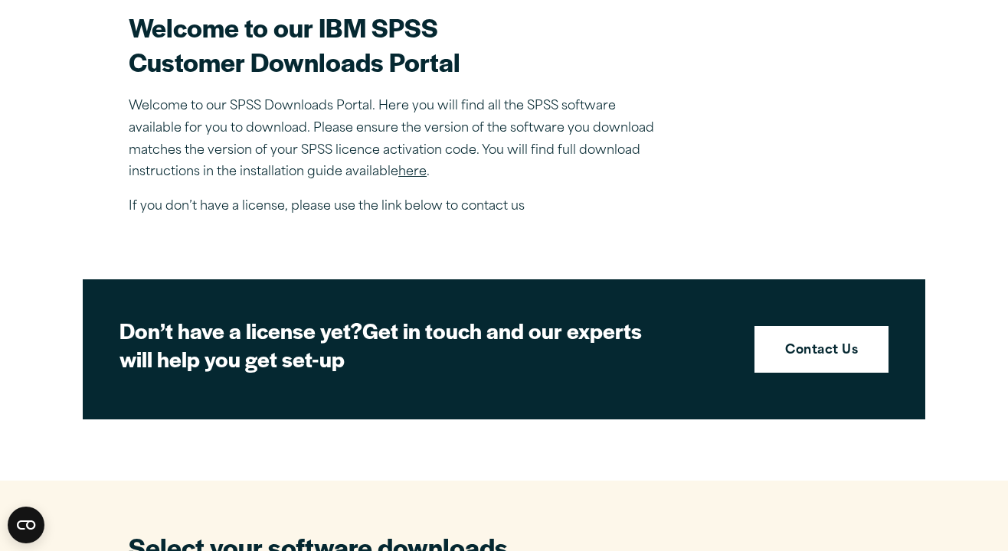
scroll to position [475, 0]
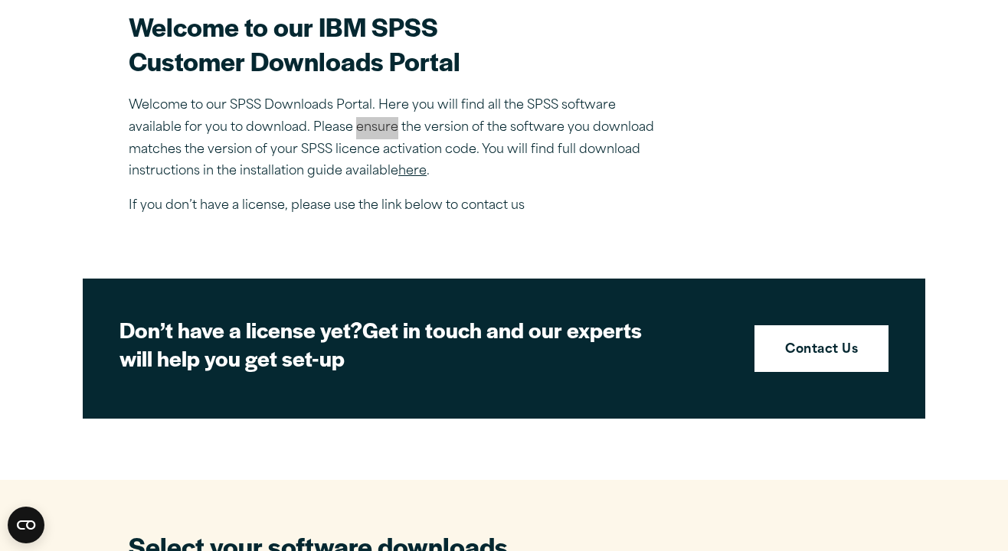
click at [422, 176] on link "here" at bounding box center [412, 171] width 28 height 12
click at [406, 175] on link "here" at bounding box center [412, 171] width 28 height 12
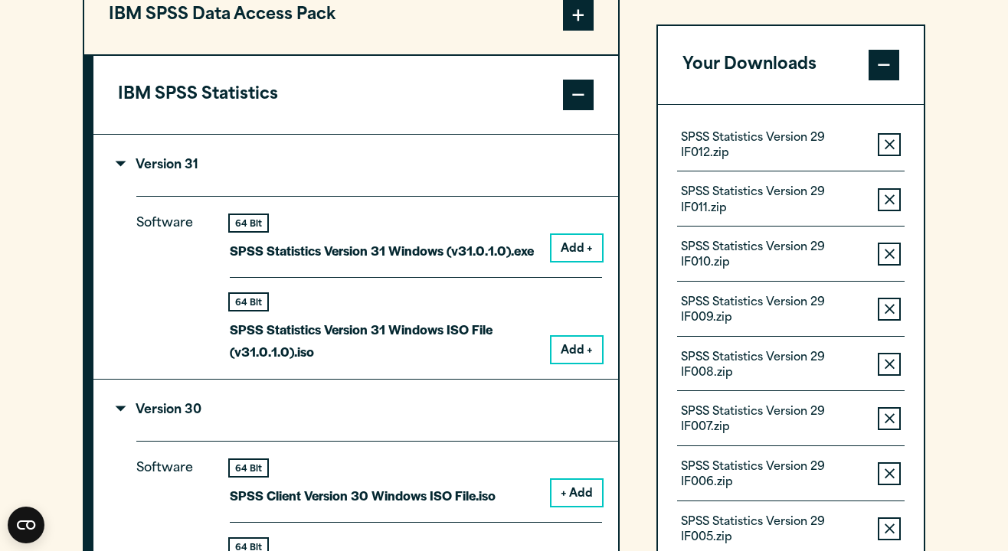
scroll to position [1267, 0]
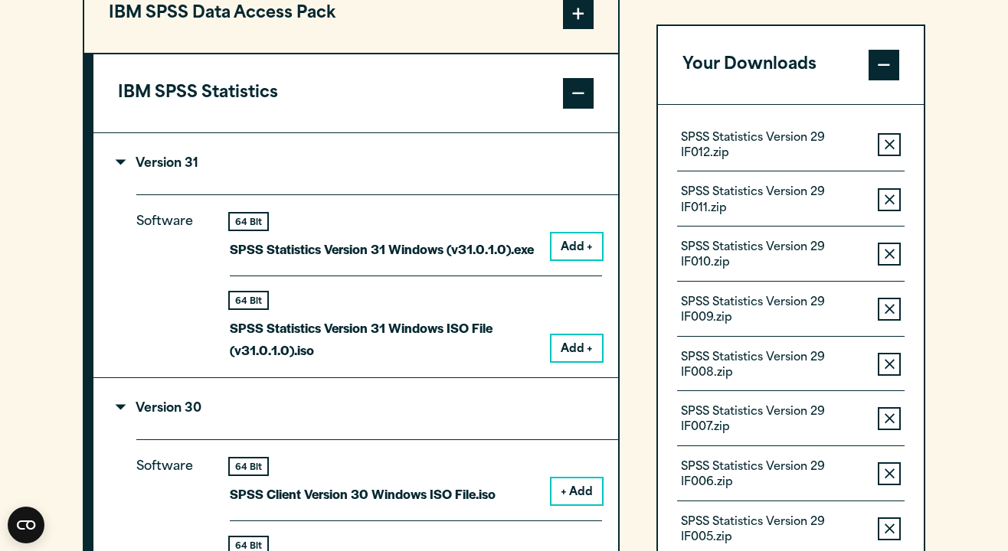
click at [207, 93] on button "IBM SPSS Statistics" at bounding box center [355, 93] width 524 height 78
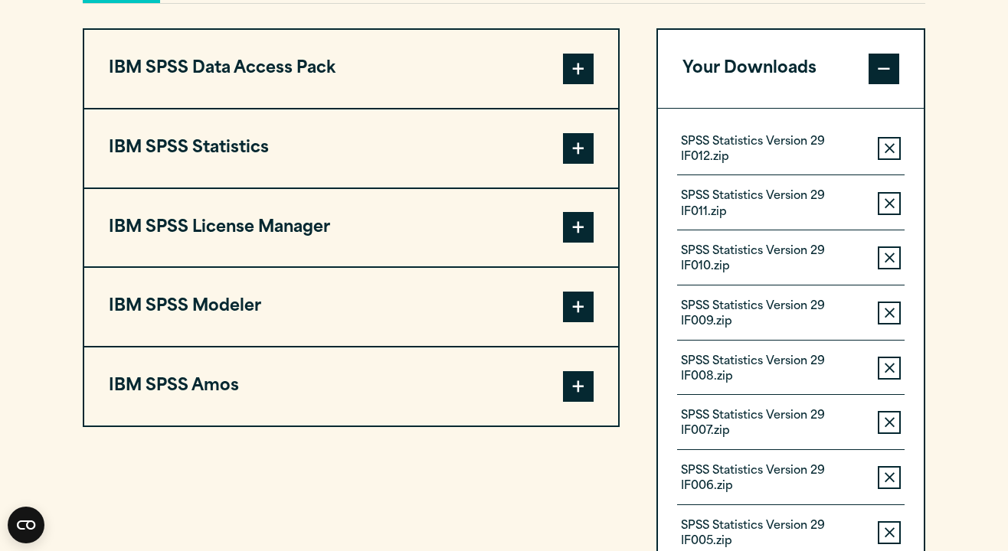
scroll to position [1203, 0]
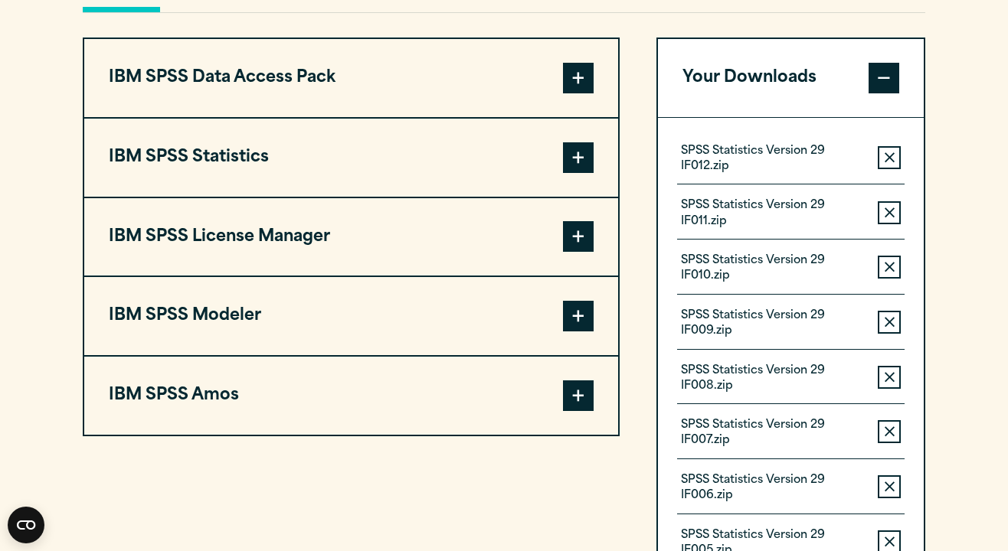
click at [243, 168] on button "IBM SPSS Statistics" at bounding box center [351, 158] width 534 height 78
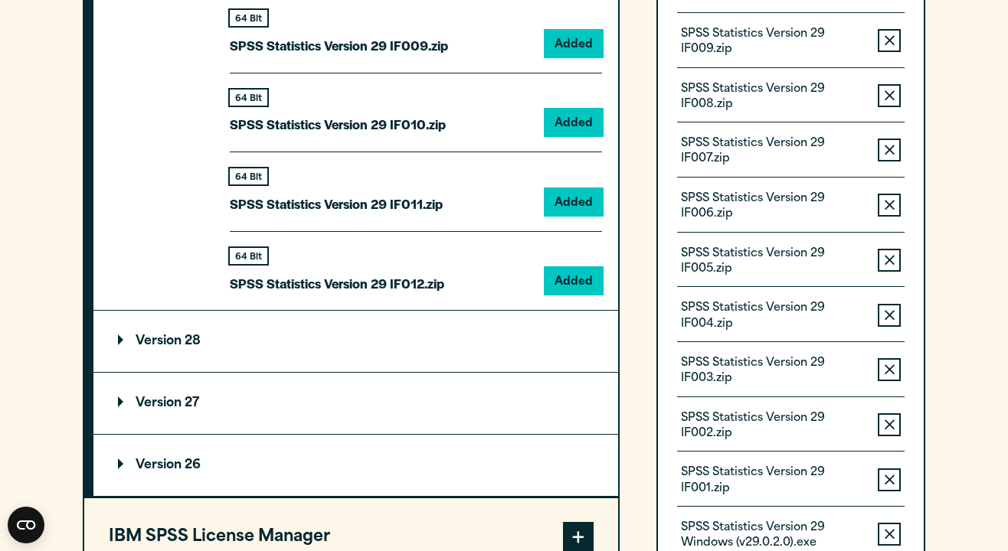
scroll to position [2926, 0]
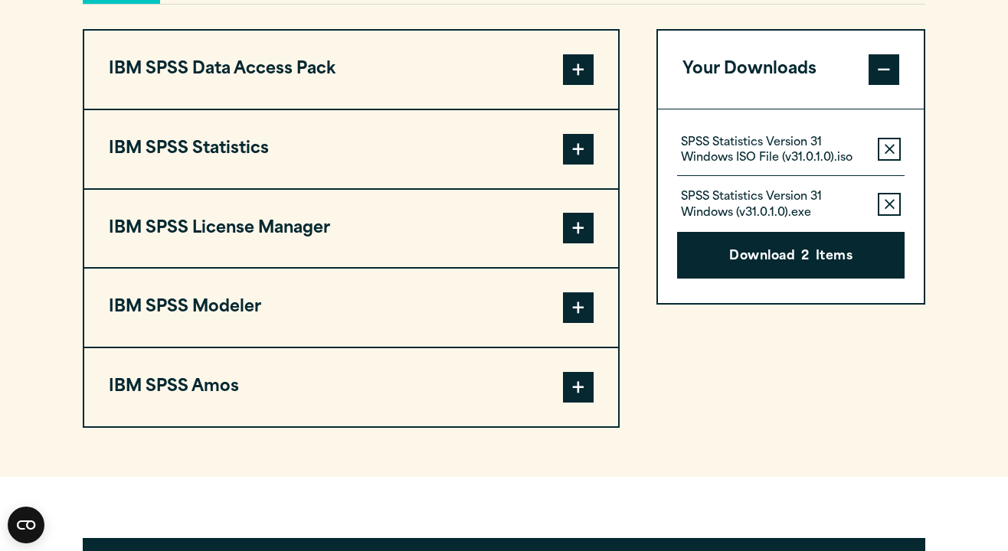
scroll to position [1212, 0]
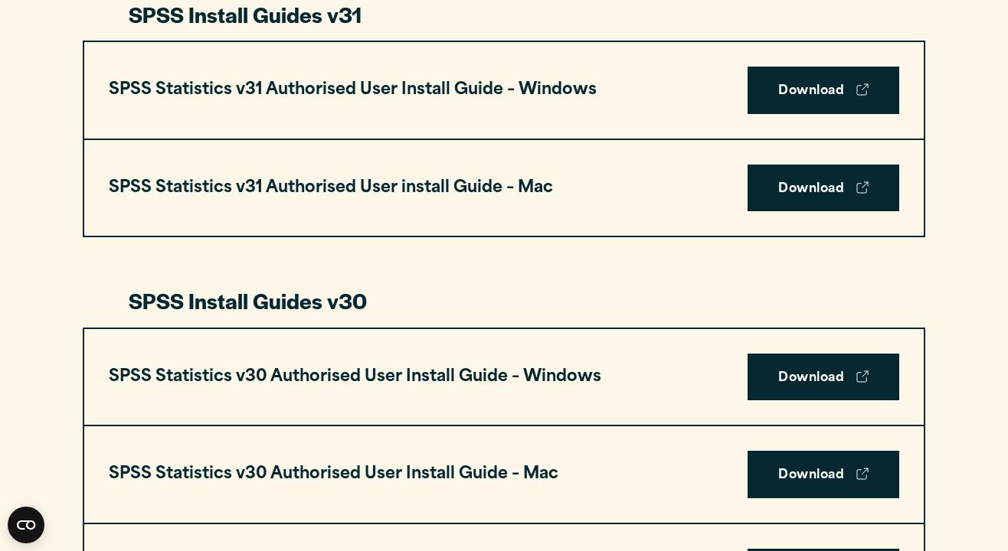
scroll to position [883, 0]
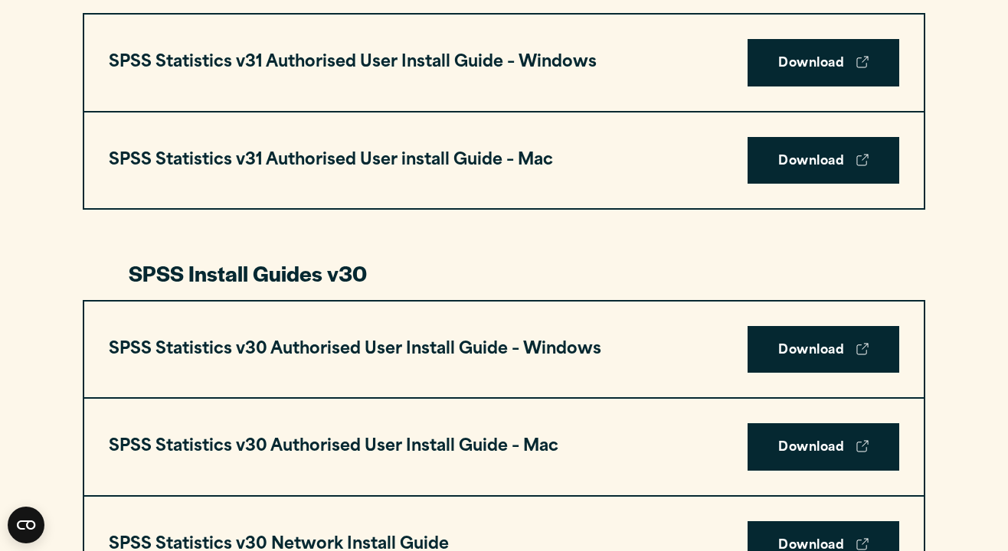
click at [687, 195] on div "SPSS Statistics v31 Authorised User install Guide – Mac Download" at bounding box center [503, 161] width 839 height 96
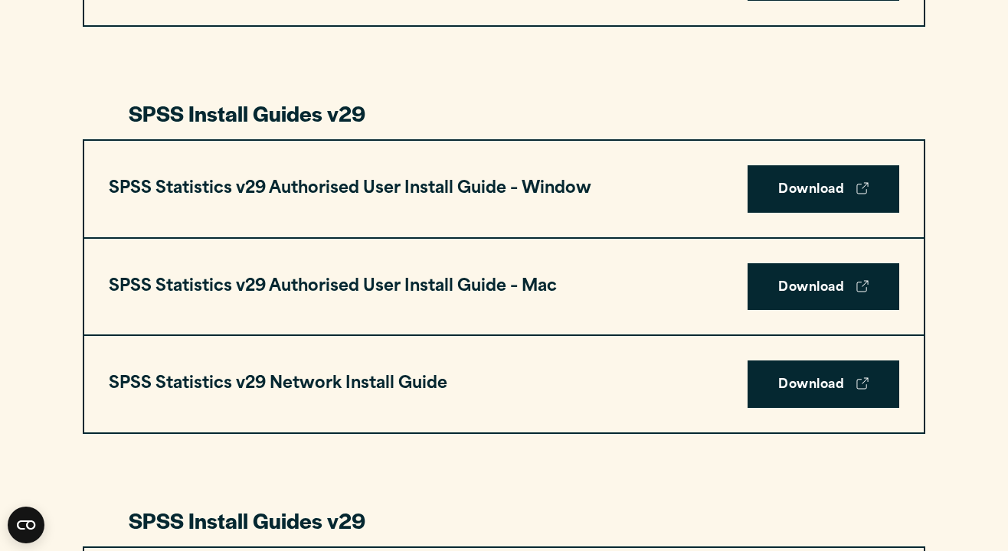
scroll to position [1461, 0]
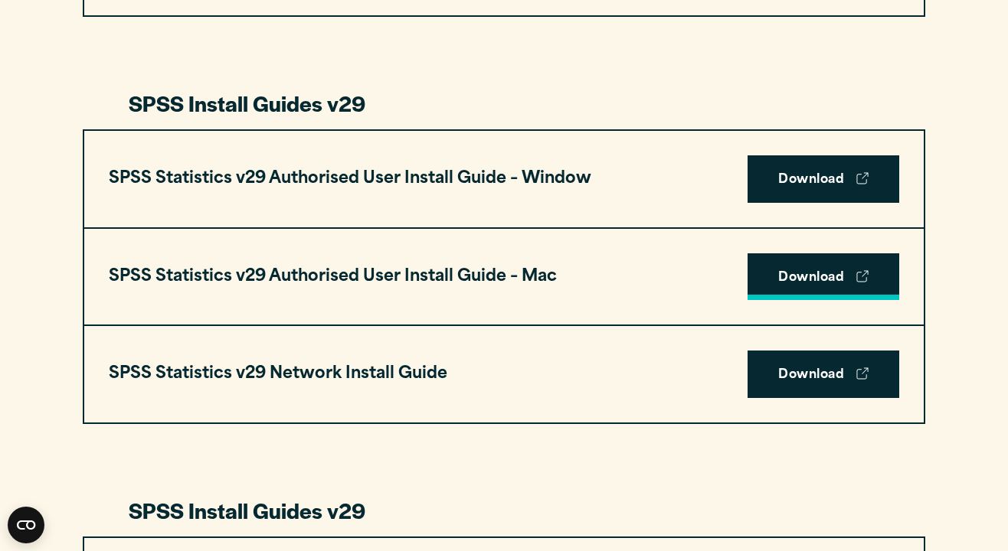
click at [813, 266] on link "Download" at bounding box center [823, 276] width 152 height 47
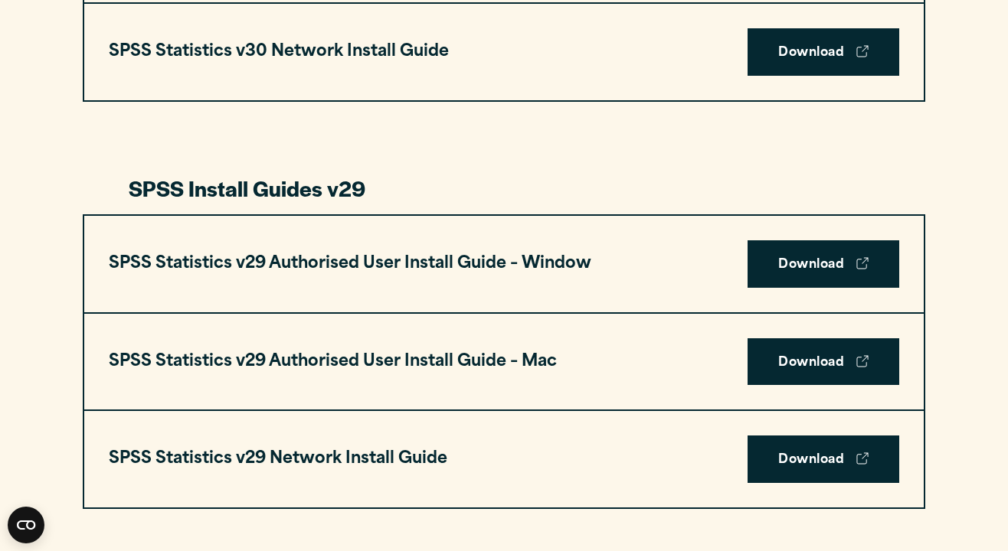
scroll to position [1754, 0]
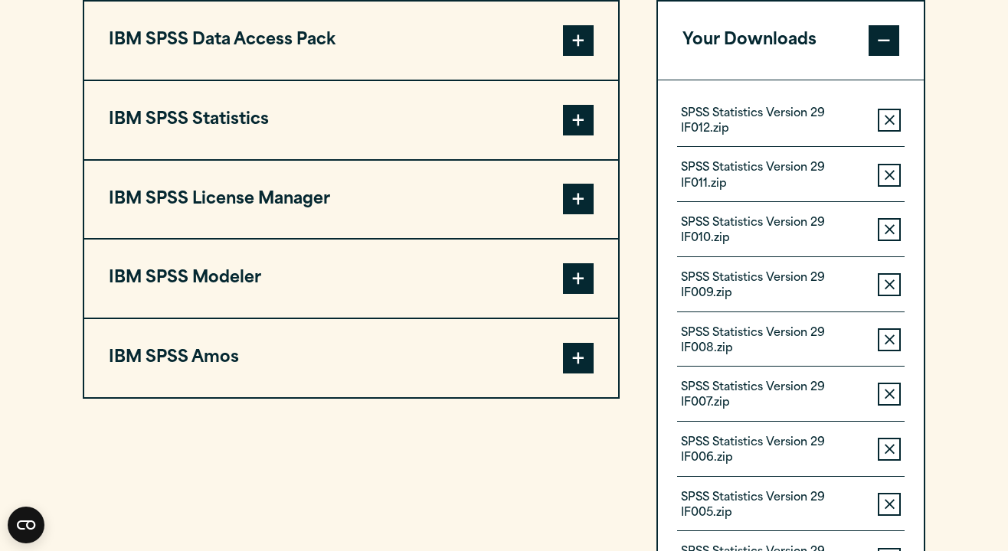
scroll to position [1179, 0]
